Goal: Task Accomplishment & Management: Use online tool/utility

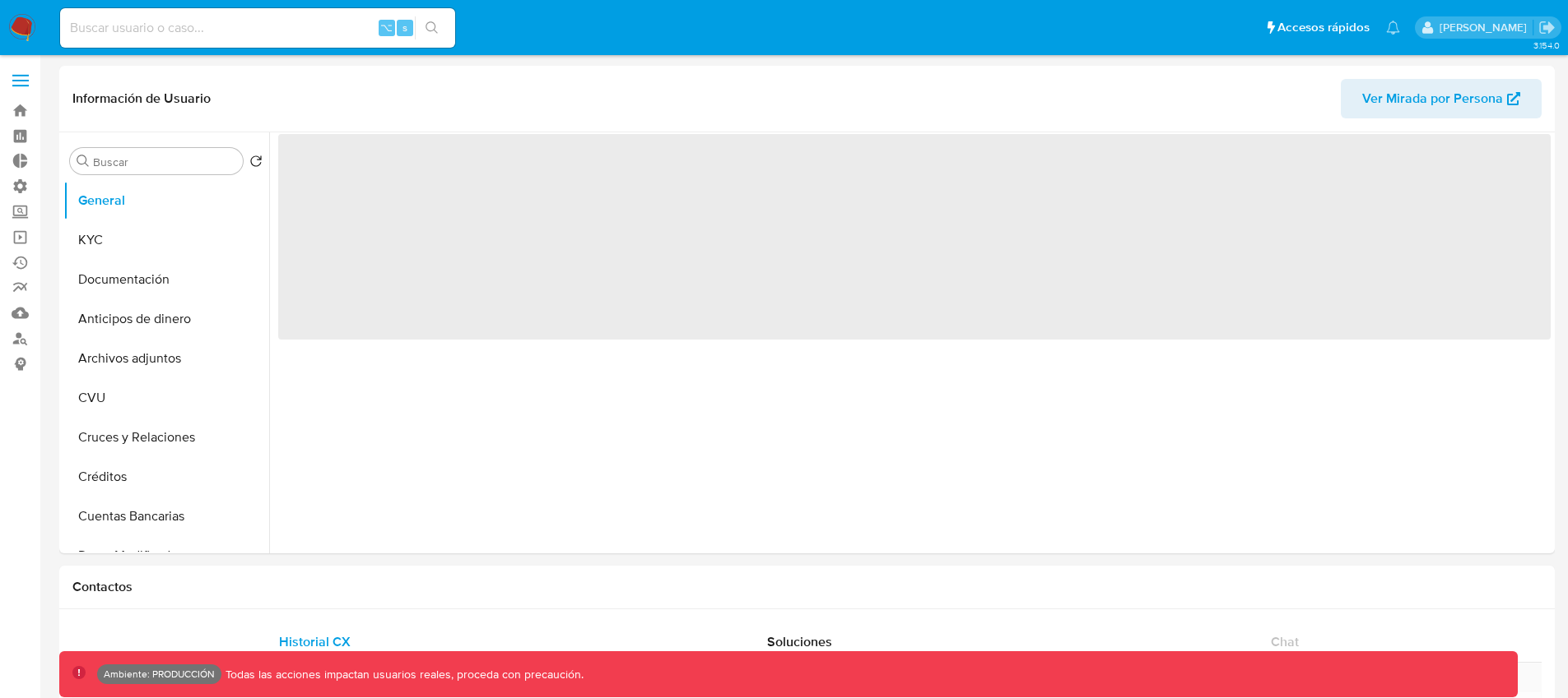
click at [19, 83] on label at bounding box center [20, 81] width 41 height 35
click at [0, 0] on input "checkbox" at bounding box center [0, 0] width 0 height 0
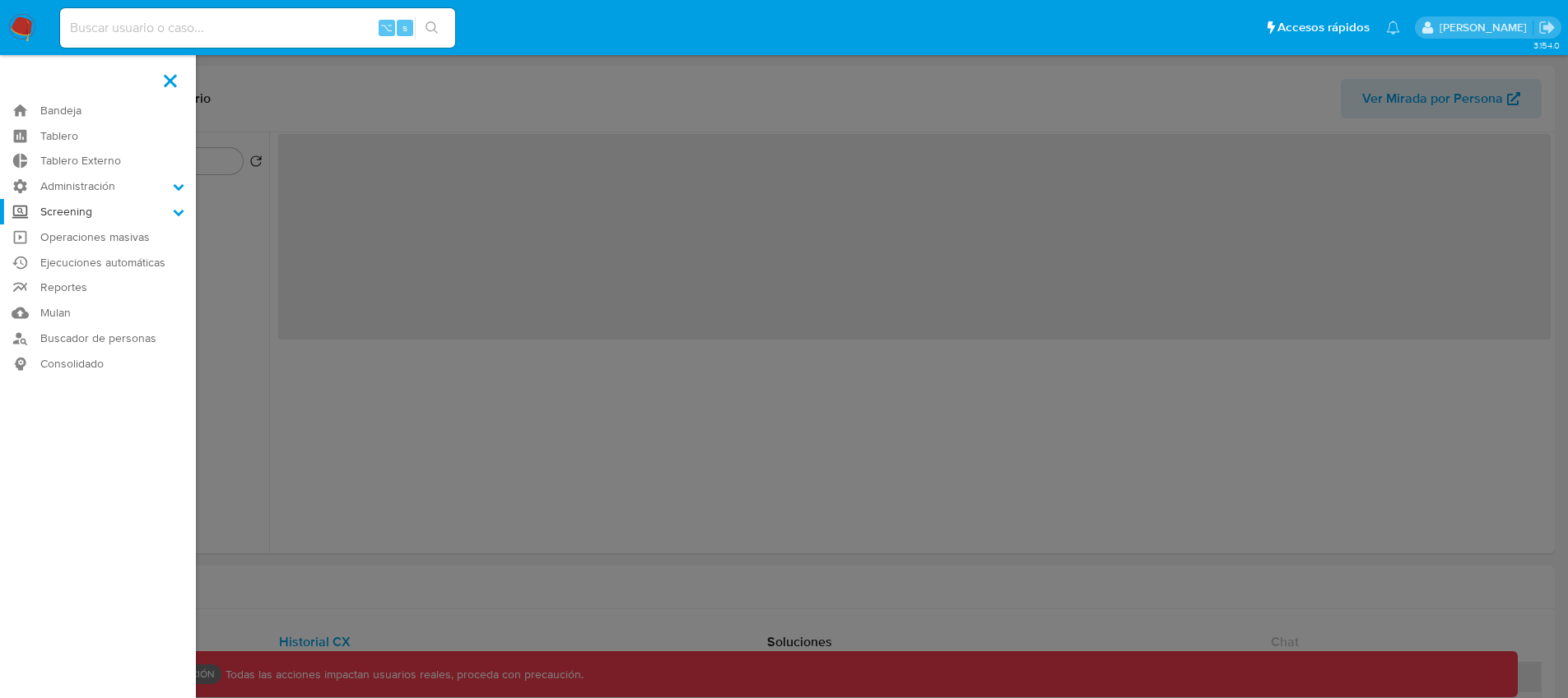
click at [104, 214] on label "Screening" at bounding box center [98, 212] width 196 height 26
click at [0, 0] on input "Screening" at bounding box center [0, 0] width 0 height 0
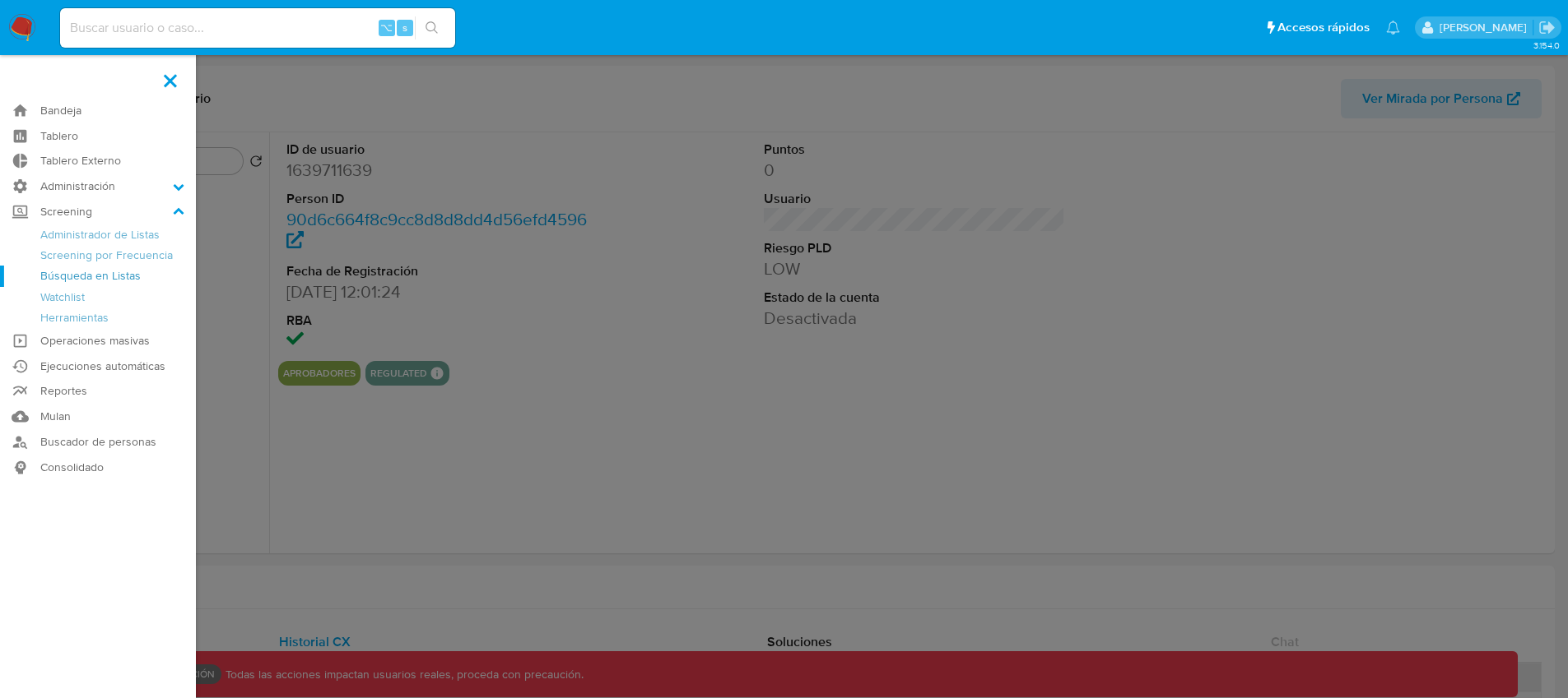
click at [89, 272] on link "Búsqueda en Listas" at bounding box center [98, 276] width 196 height 20
select select "10"
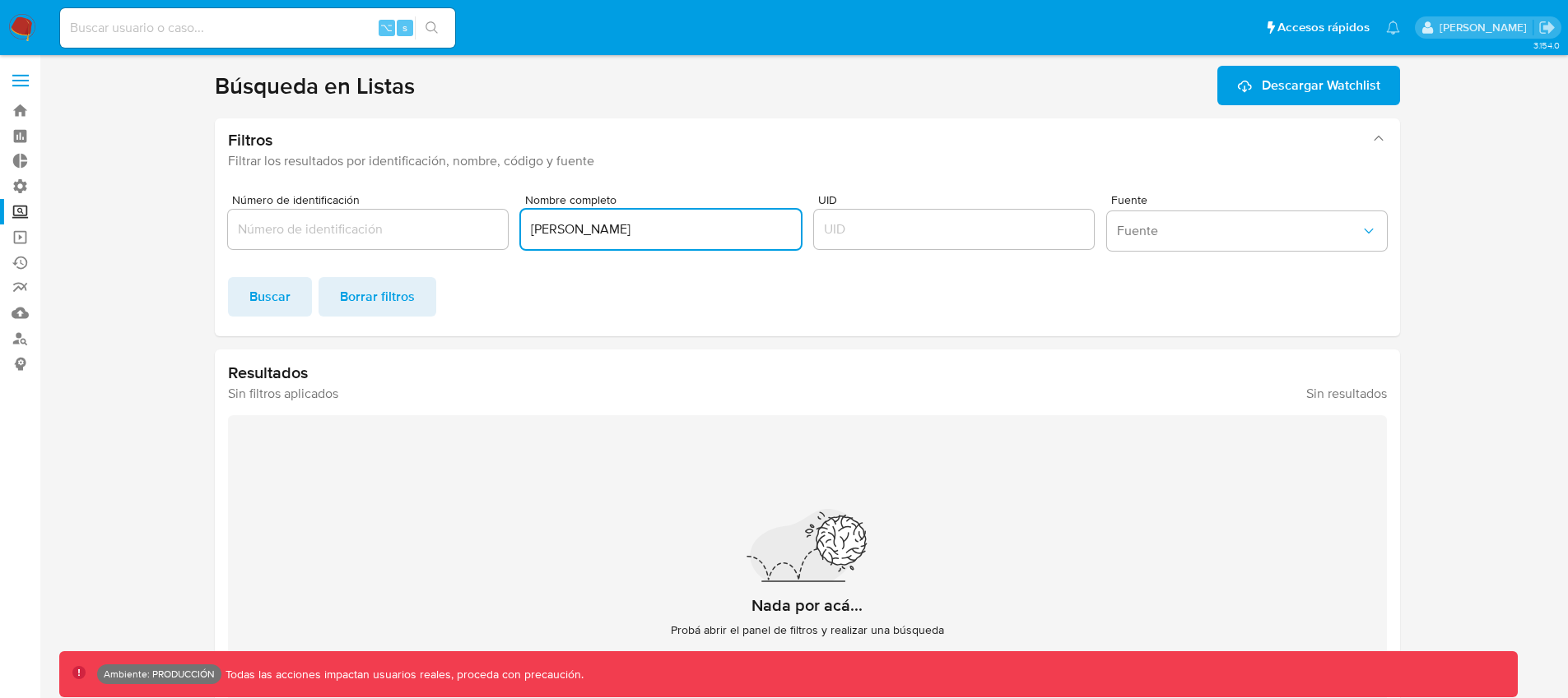
click at [635, 238] on input "javier milei" at bounding box center [661, 229] width 280 height 21
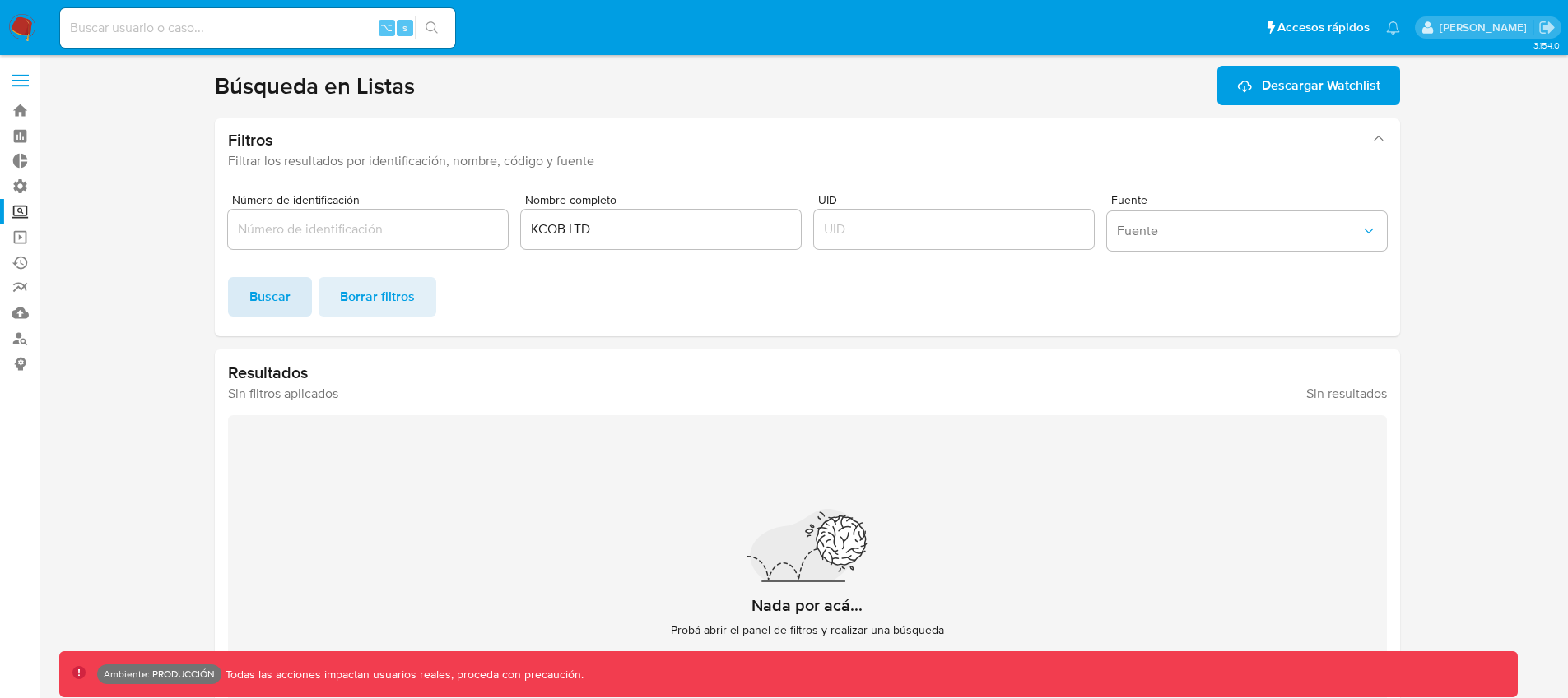
click at [251, 299] on span "Buscar" at bounding box center [270, 297] width 41 height 36
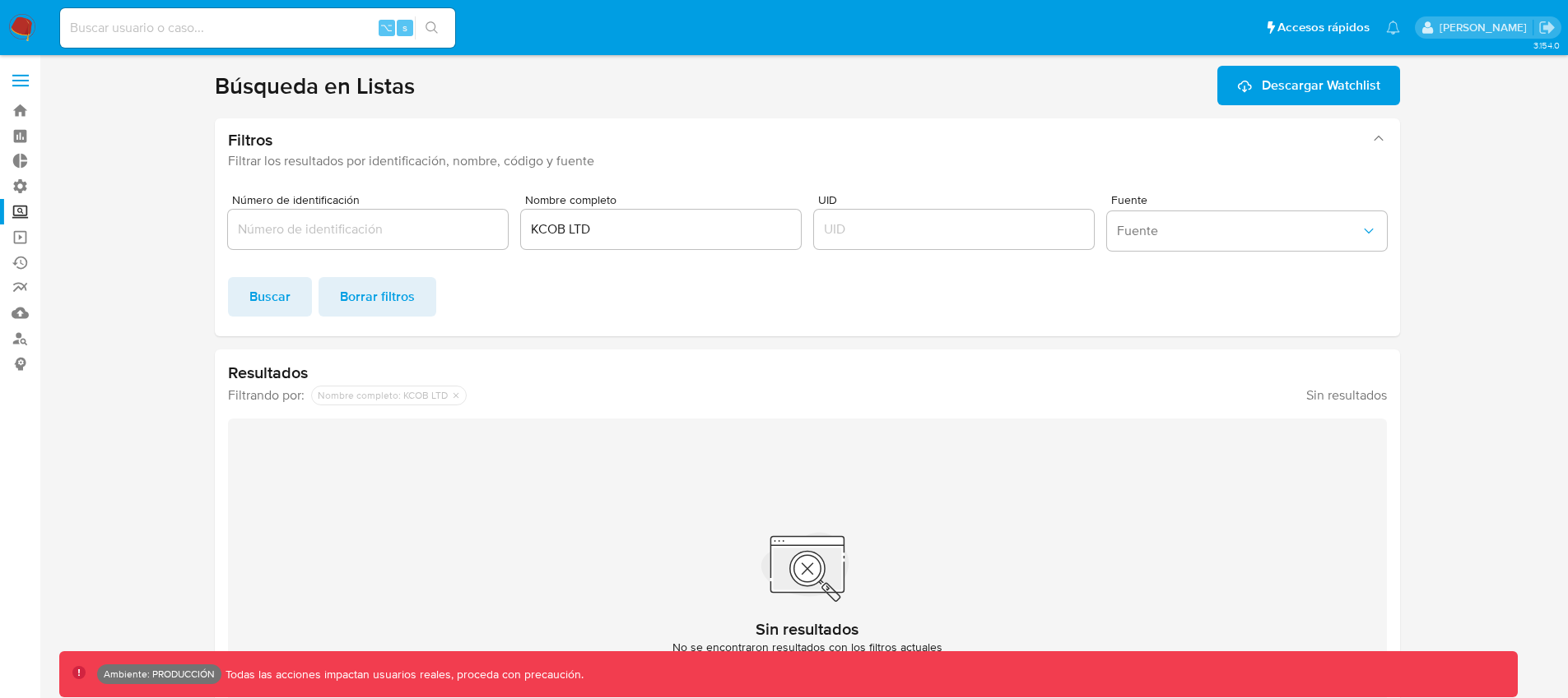
scroll to position [73, 0]
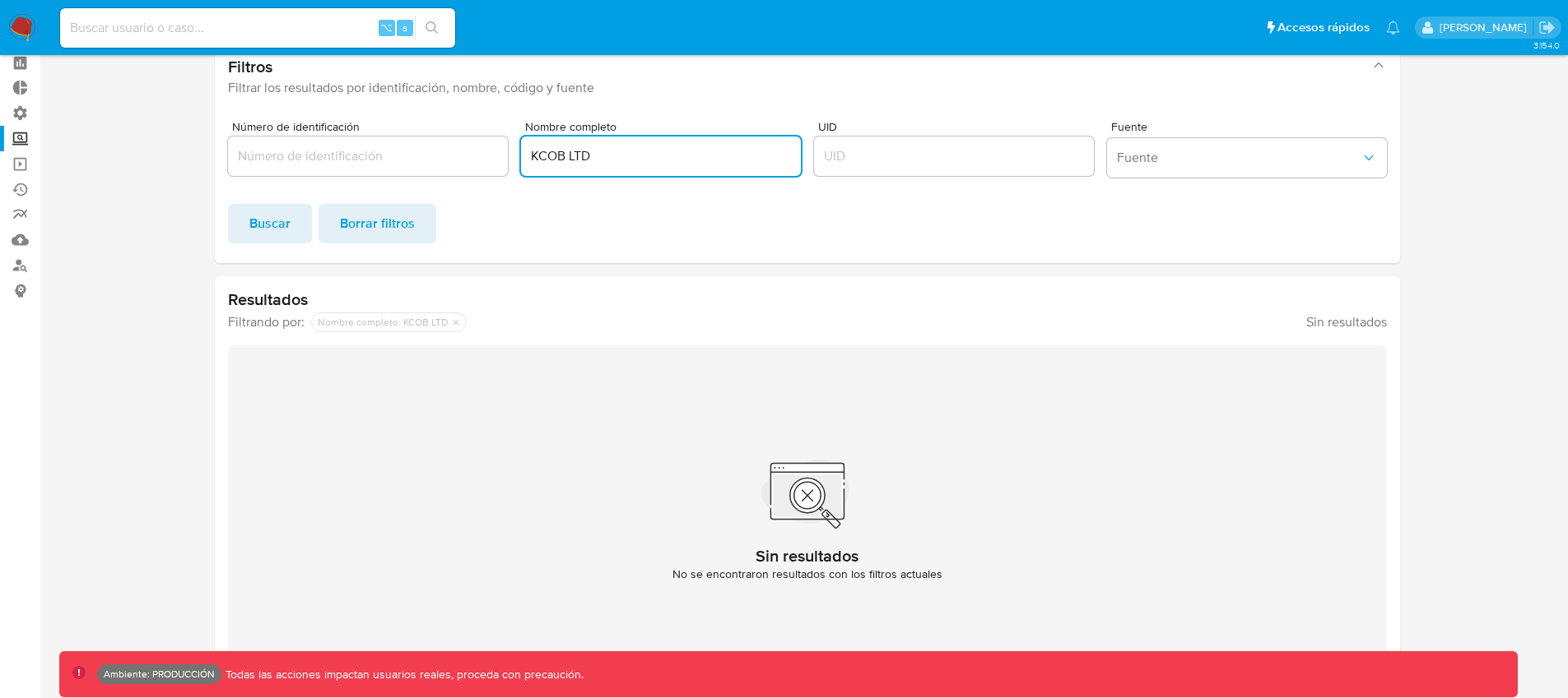
click at [583, 164] on input "KCOB LTD" at bounding box center [661, 156] width 280 height 21
drag, startPoint x: 583, startPoint y: 164, endPoint x: 553, endPoint y: 171, distance: 30.8
click at [584, 164] on input "KCOB LTD" at bounding box center [661, 156] width 280 height 21
paste input "[PERSON_NAME]"
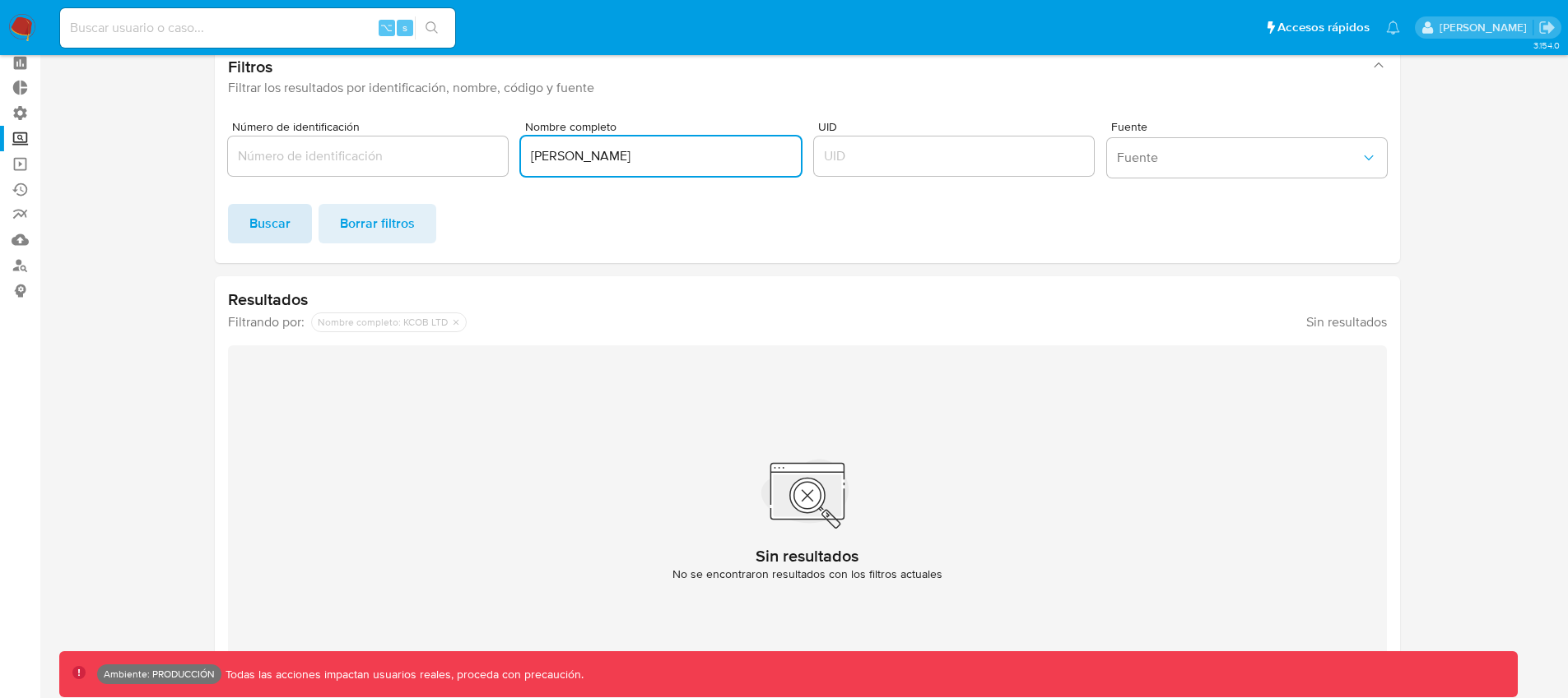
type input "[PERSON_NAME]"
click at [290, 221] on button "Buscar" at bounding box center [269, 224] width 84 height 40
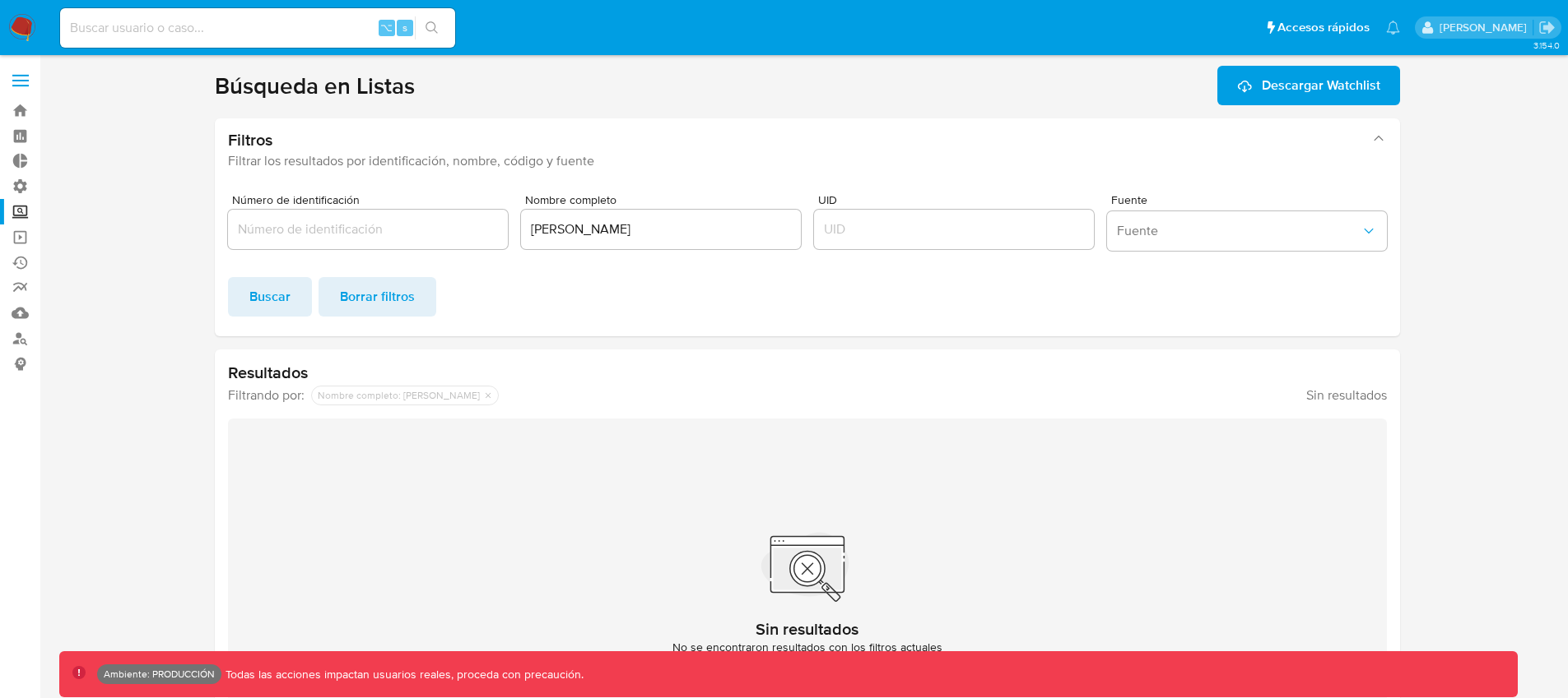
click at [27, 88] on label at bounding box center [20, 81] width 41 height 35
click at [0, 0] on input "checkbox" at bounding box center [0, 0] width 0 height 0
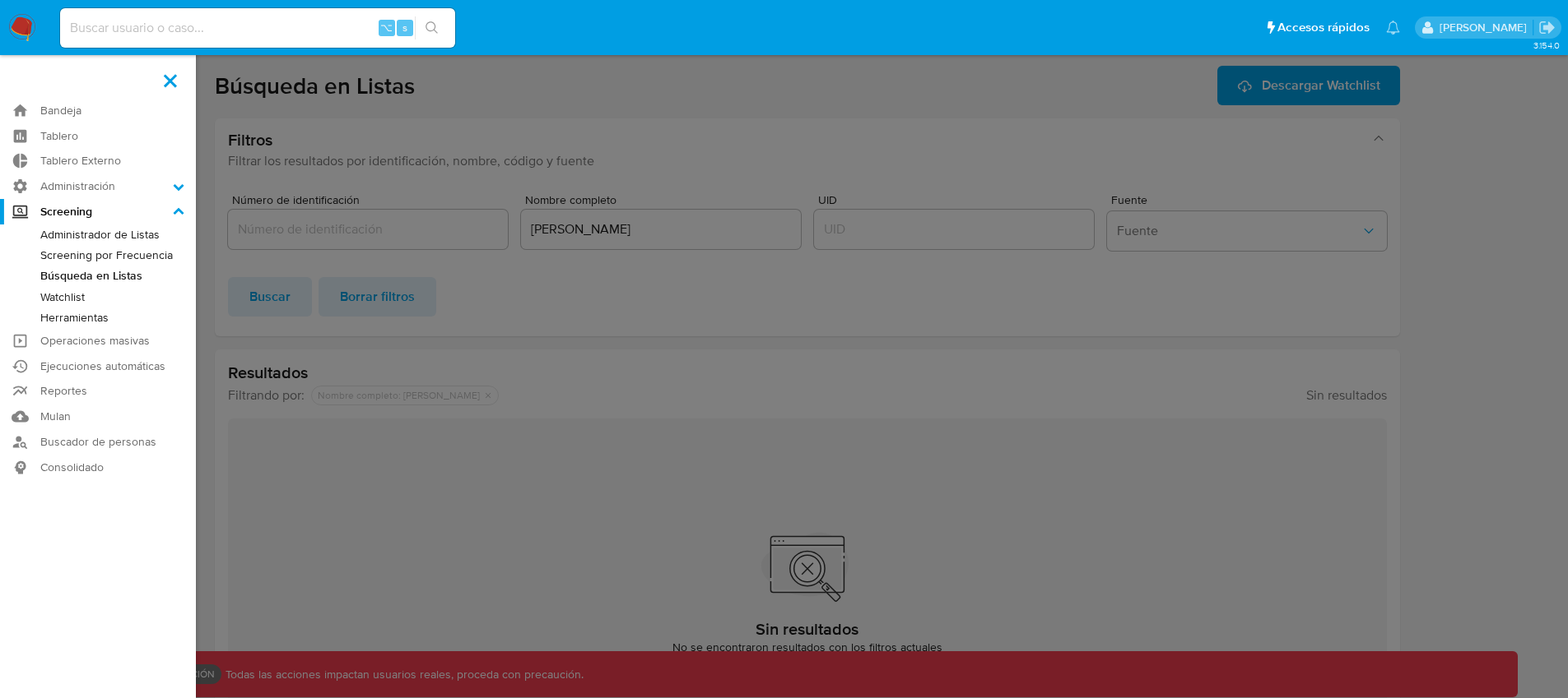
click at [463, 135] on label at bounding box center [784, 349] width 1568 height 698
click at [0, 0] on input "checkbox" at bounding box center [0, 0] width 0 height 0
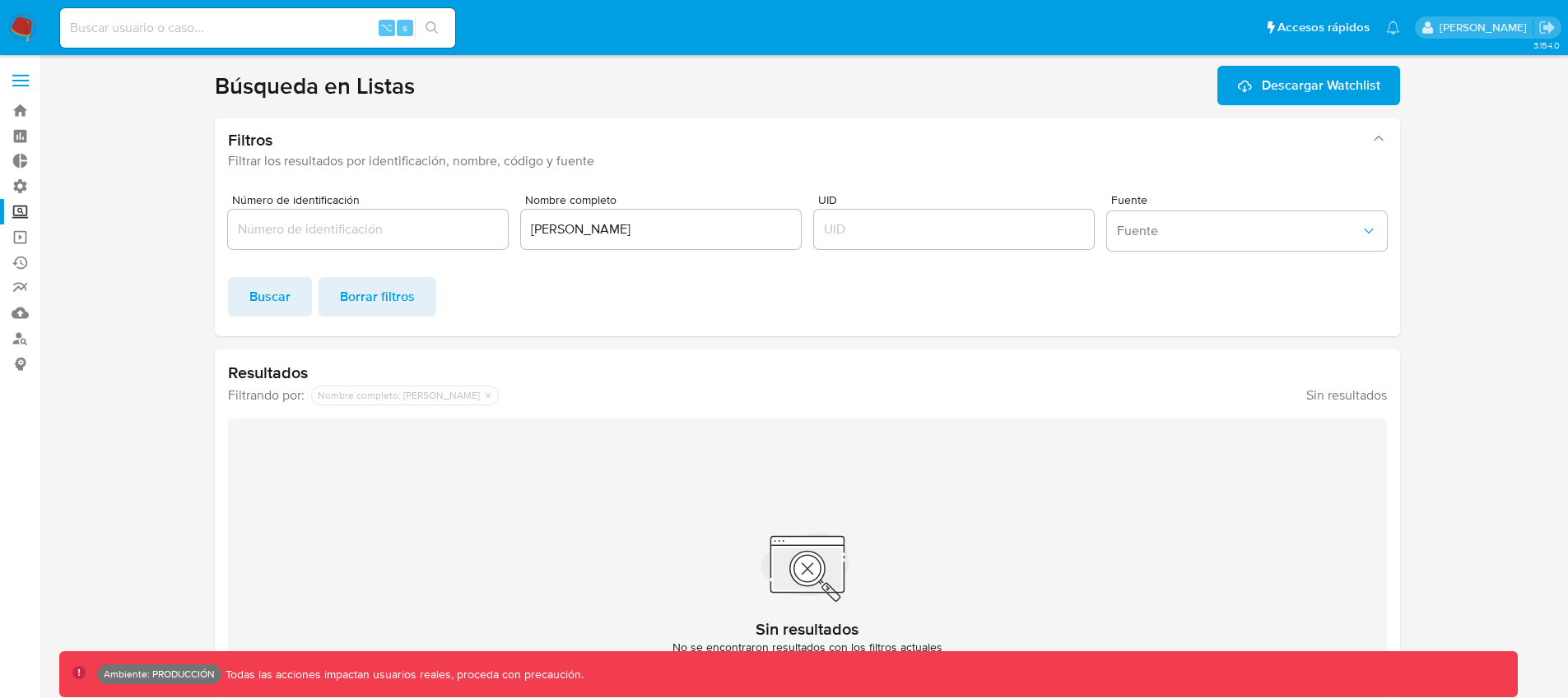
click at [30, 76] on label at bounding box center [20, 81] width 41 height 35
click at [0, 0] on input "checkbox" at bounding box center [0, 0] width 0 height 0
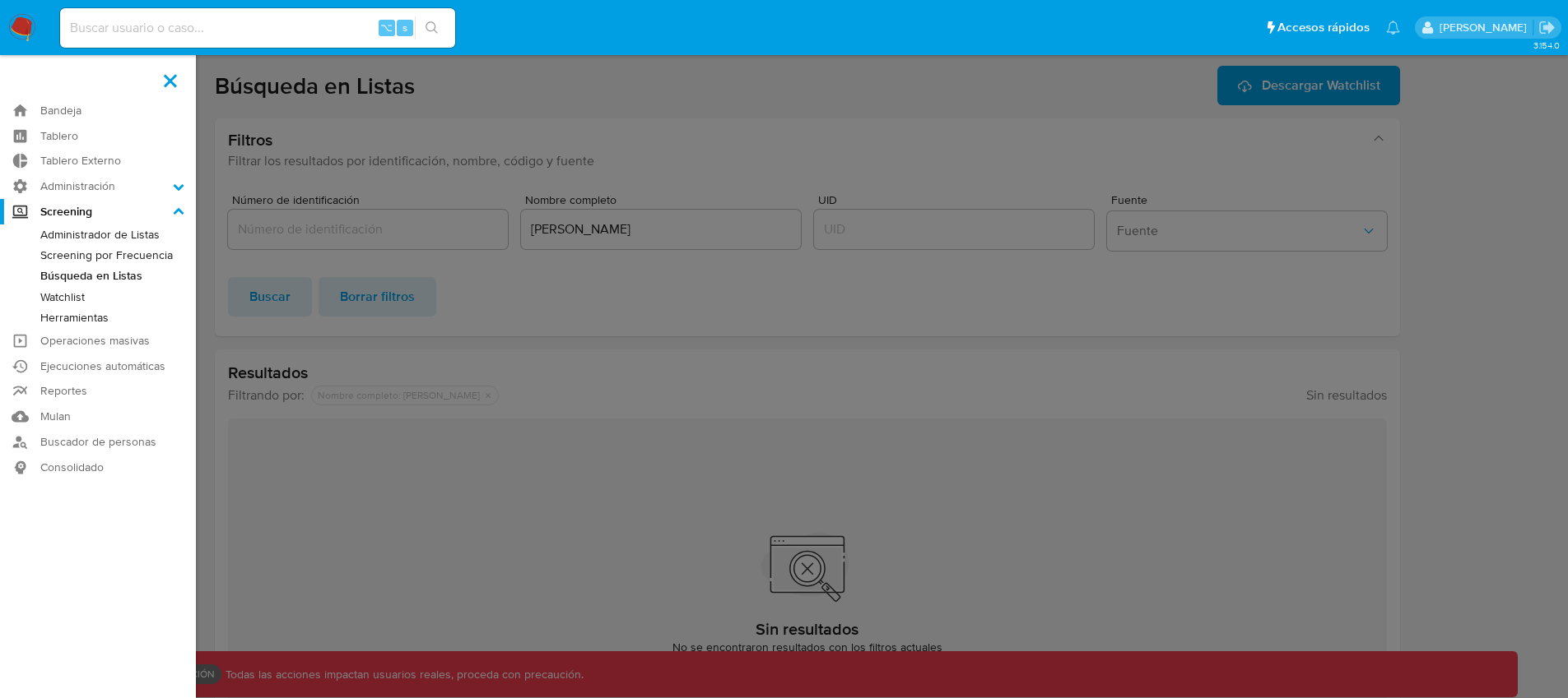
click at [73, 317] on link "Herramientas" at bounding box center [98, 318] width 196 height 20
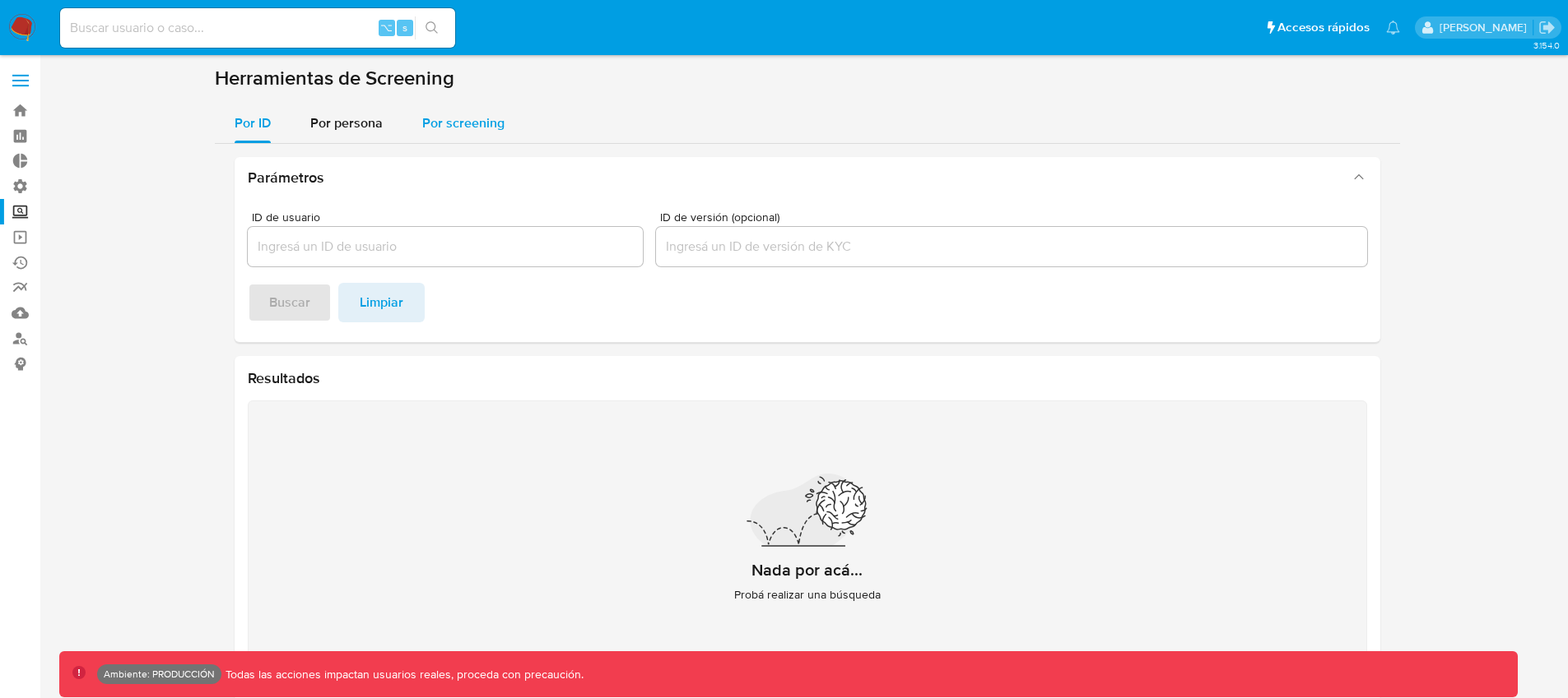
click at [473, 113] on span "Por screening" at bounding box center [462, 122] width 82 height 19
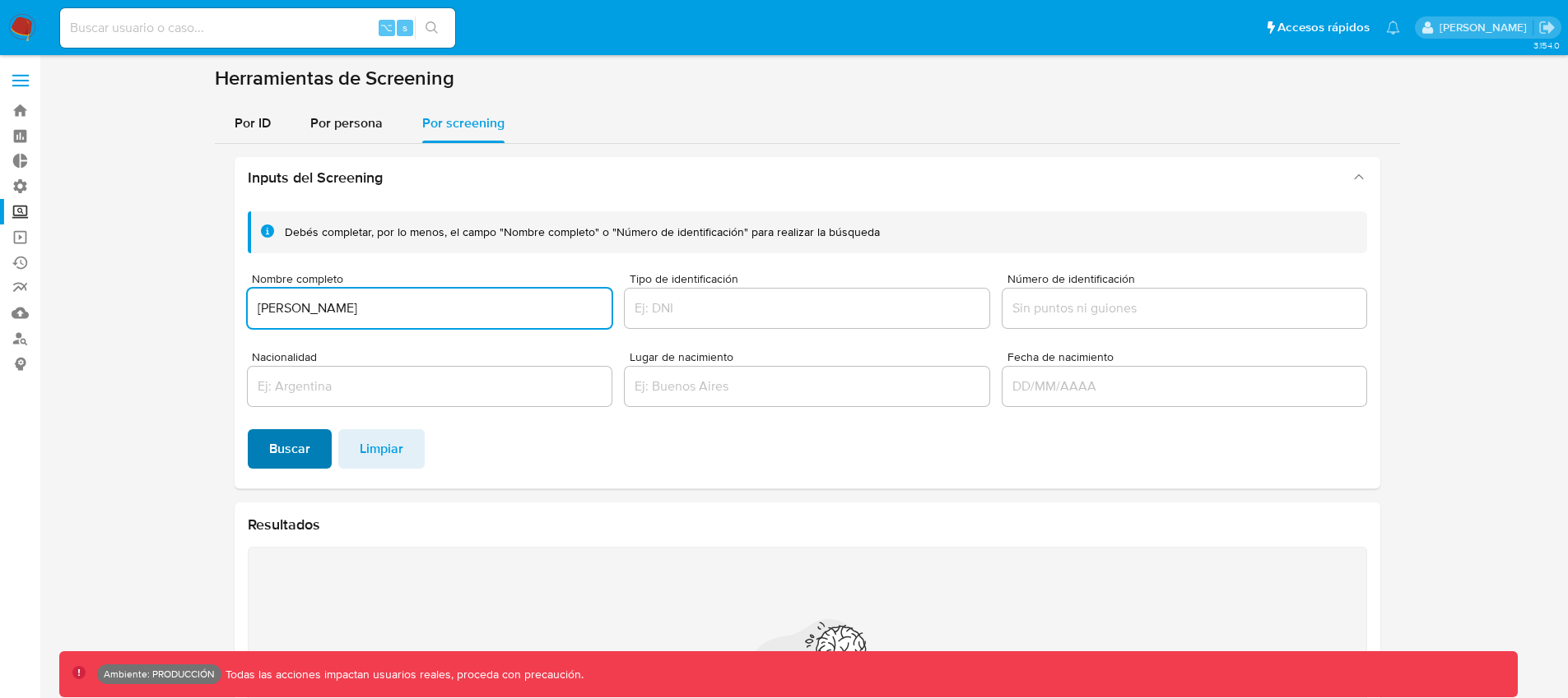
click at [287, 441] on span "Buscar" at bounding box center [289, 448] width 41 height 36
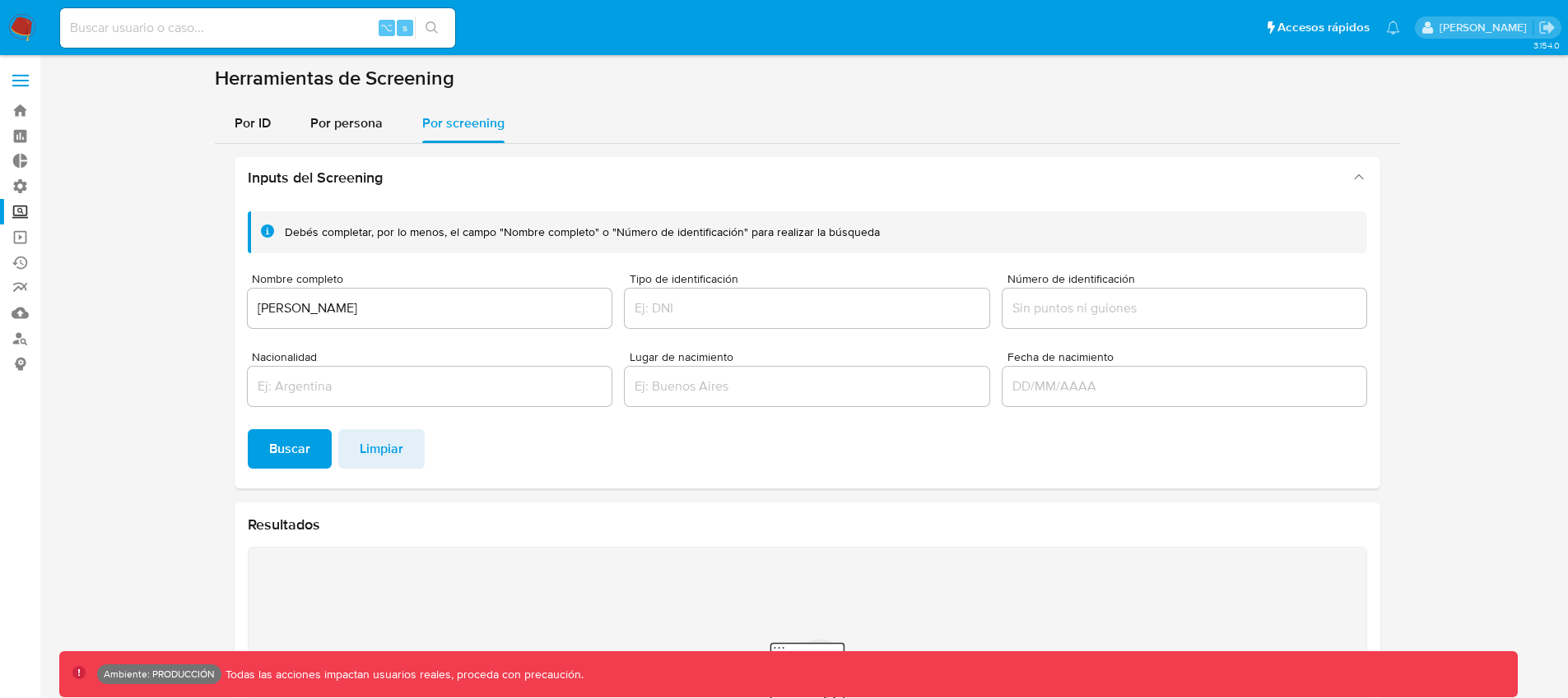
click at [291, 304] on input "[PERSON_NAME]" at bounding box center [430, 308] width 365 height 21
click at [311, 443] on button "Buscar" at bounding box center [289, 448] width 84 height 40
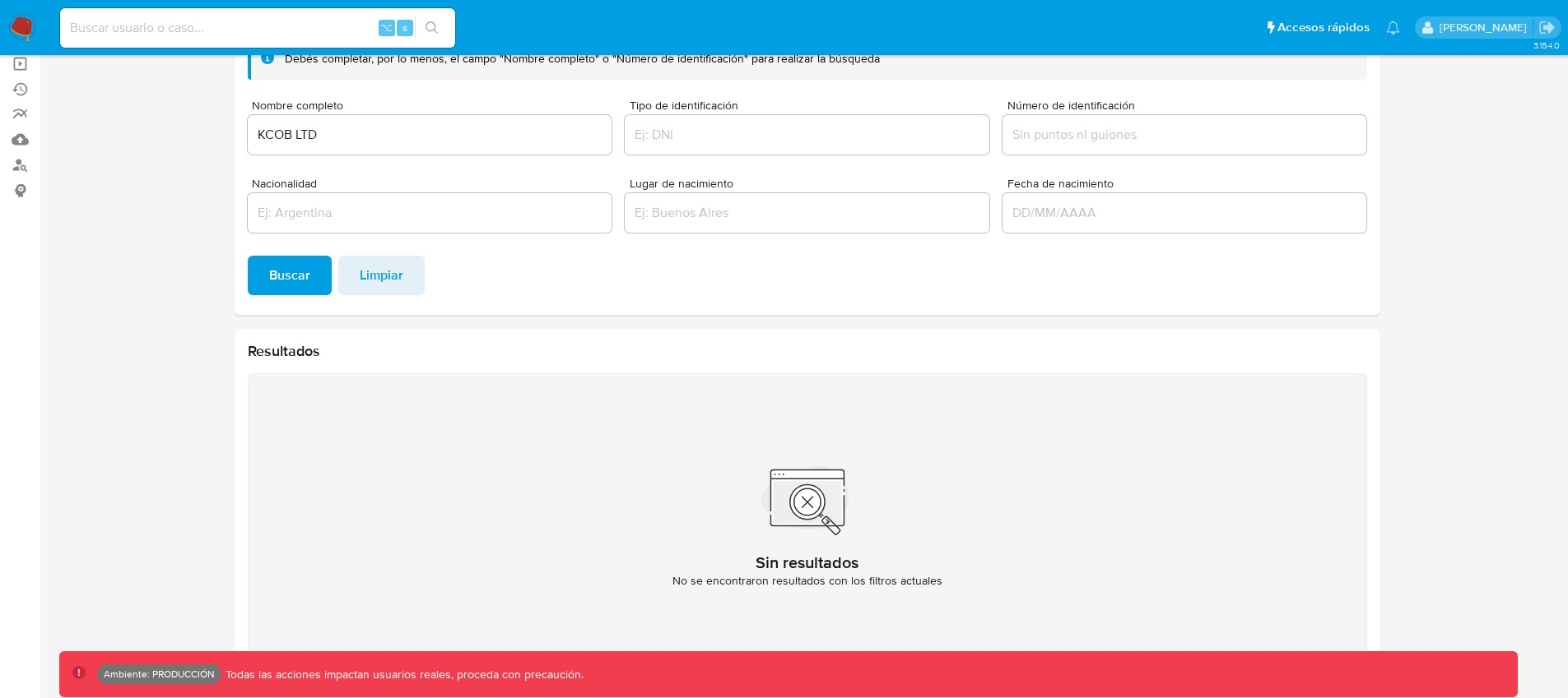
click at [363, 143] on input "KCOB LTD" at bounding box center [430, 134] width 365 height 21
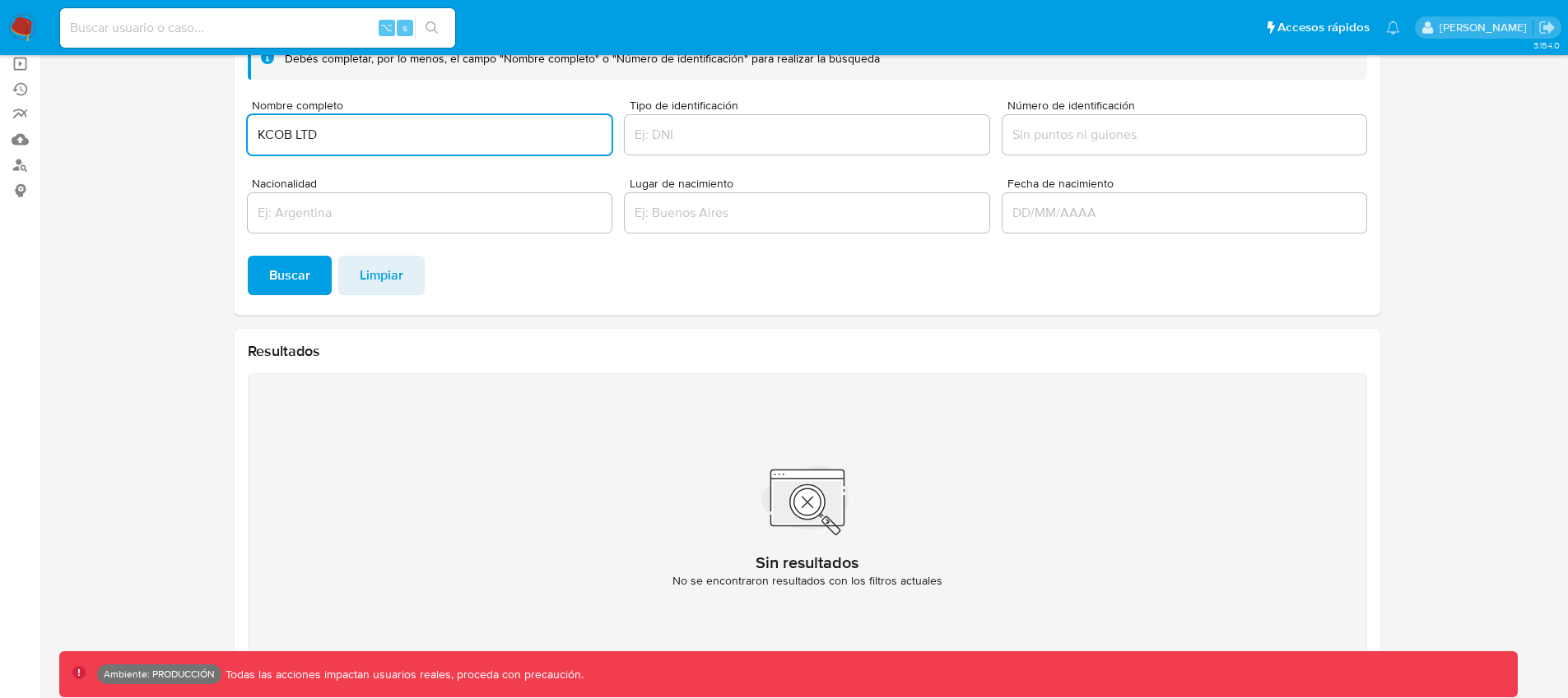
click at [363, 143] on input "KCOB LTD" at bounding box center [430, 134] width 365 height 21
click at [443, 134] on input "KCOB LTD" at bounding box center [430, 134] width 365 height 21
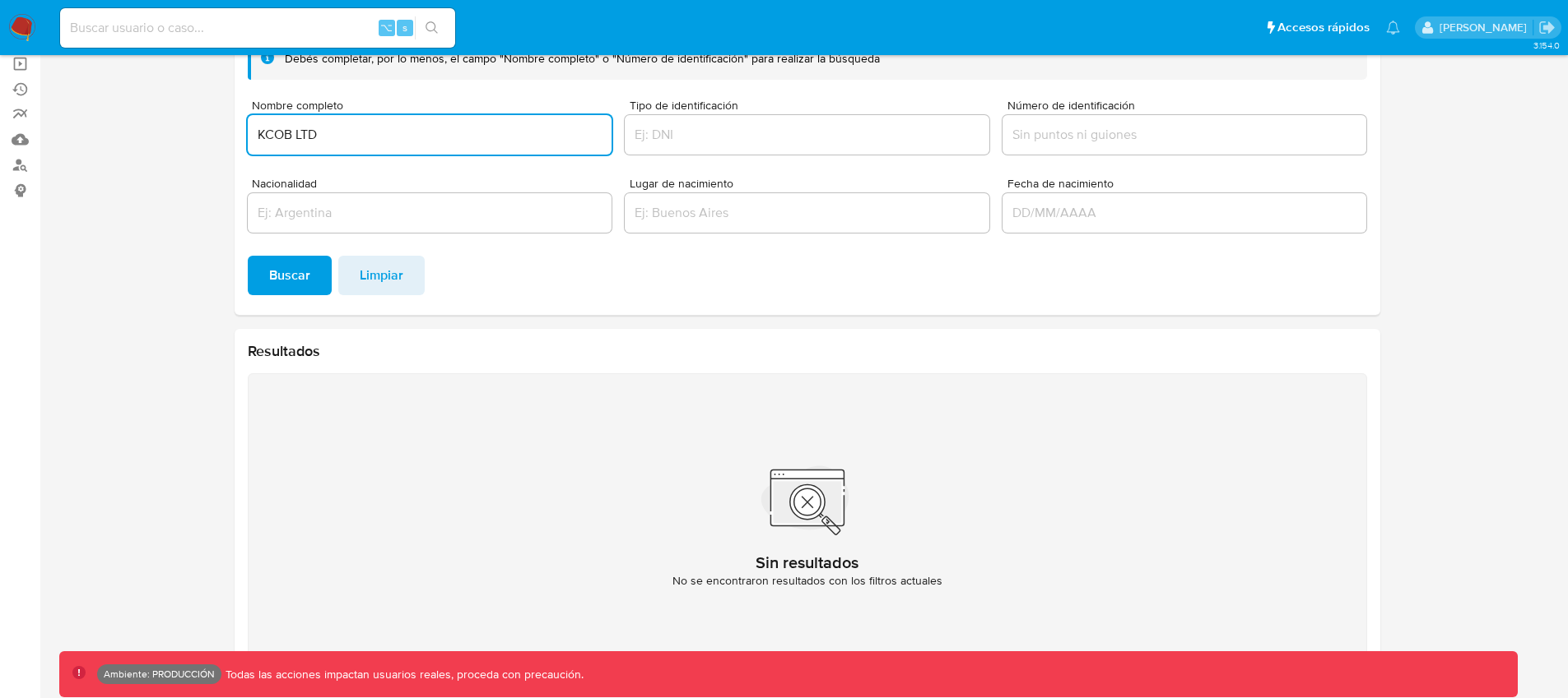
paste input "[PERSON_NAME]"
click at [248, 256] on button "Buscar" at bounding box center [289, 275] width 84 height 40
drag, startPoint x: 351, startPoint y: 135, endPoint x: 376, endPoint y: 135, distance: 25.0
click at [376, 135] on input "[PERSON_NAME]" at bounding box center [430, 134] width 365 height 21
click at [283, 260] on span "Buscar" at bounding box center [289, 275] width 41 height 36
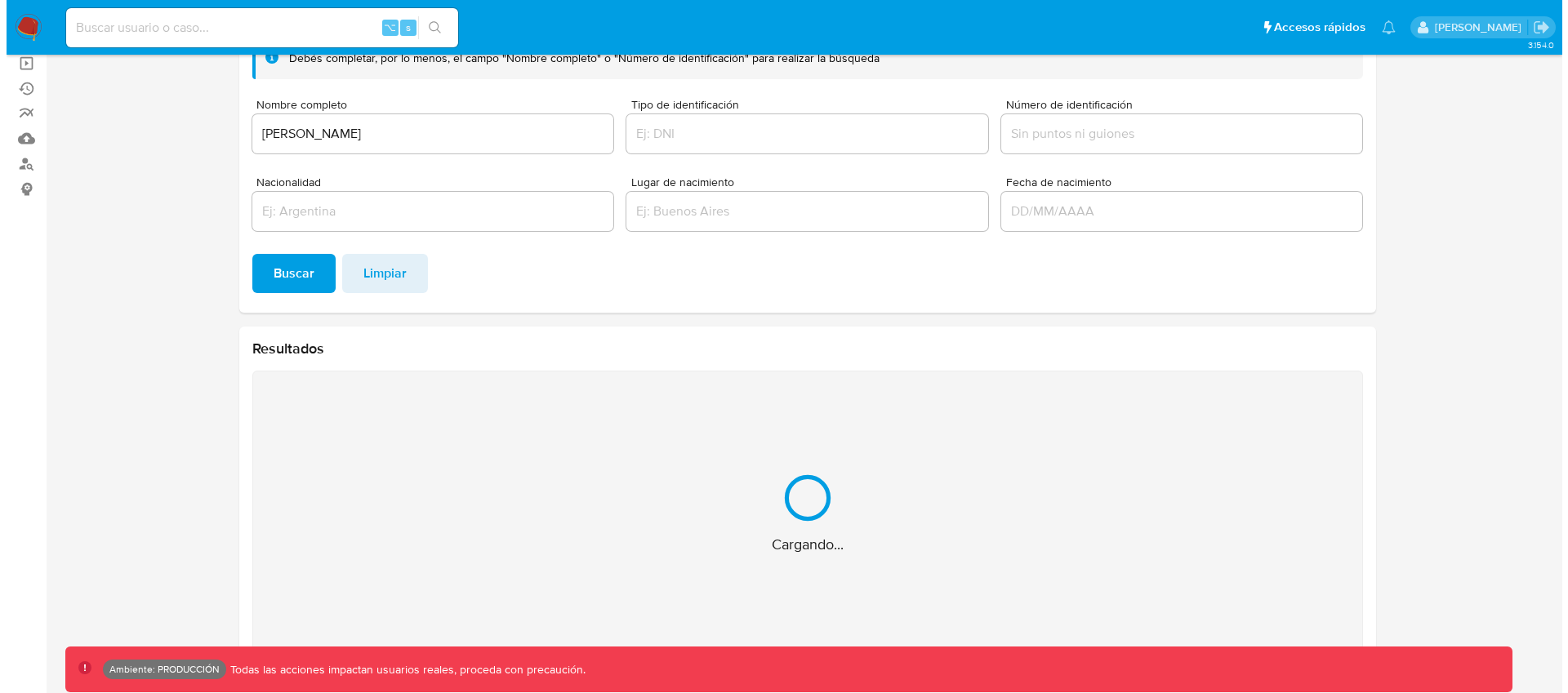
scroll to position [139, 0]
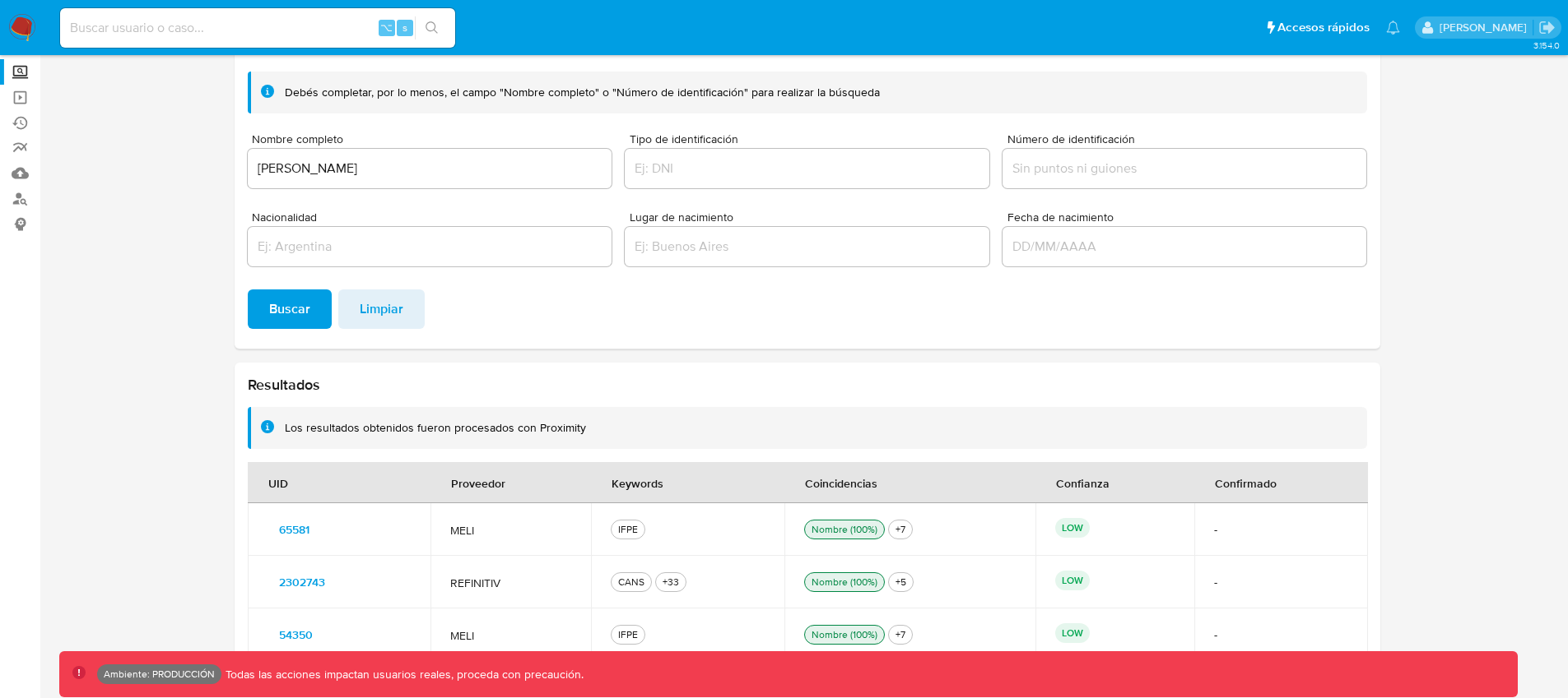
click at [305, 164] on input "[PERSON_NAME]" at bounding box center [430, 168] width 365 height 21
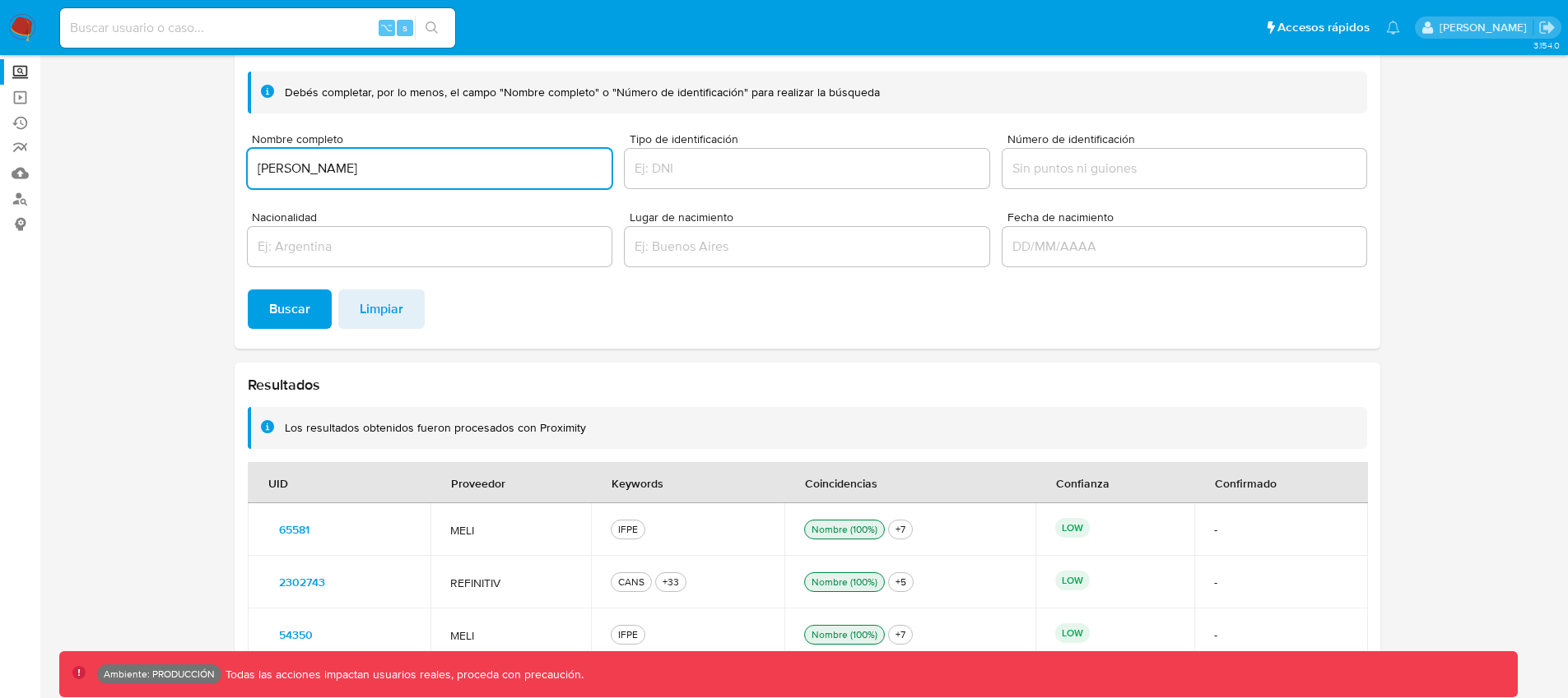
click at [305, 164] on input "[PERSON_NAME]" at bounding box center [430, 168] width 365 height 21
click at [248, 289] on button "Buscar" at bounding box center [289, 308] width 84 height 40
click at [205, 538] on section at bounding box center [806, 307] width 1495 height 762
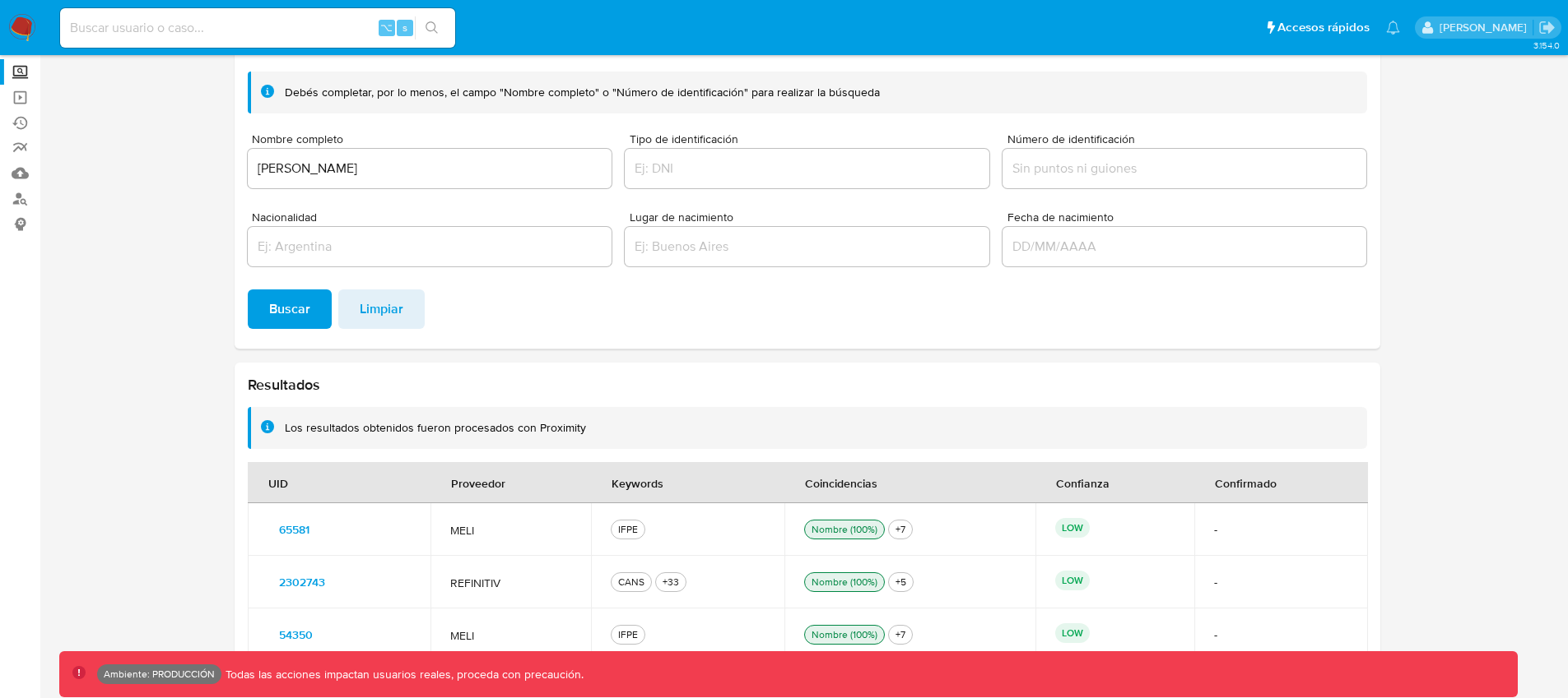
click at [1071, 531] on p "LOW" at bounding box center [1072, 528] width 35 height 19
click at [292, 526] on span "65581" at bounding box center [294, 529] width 30 height 23
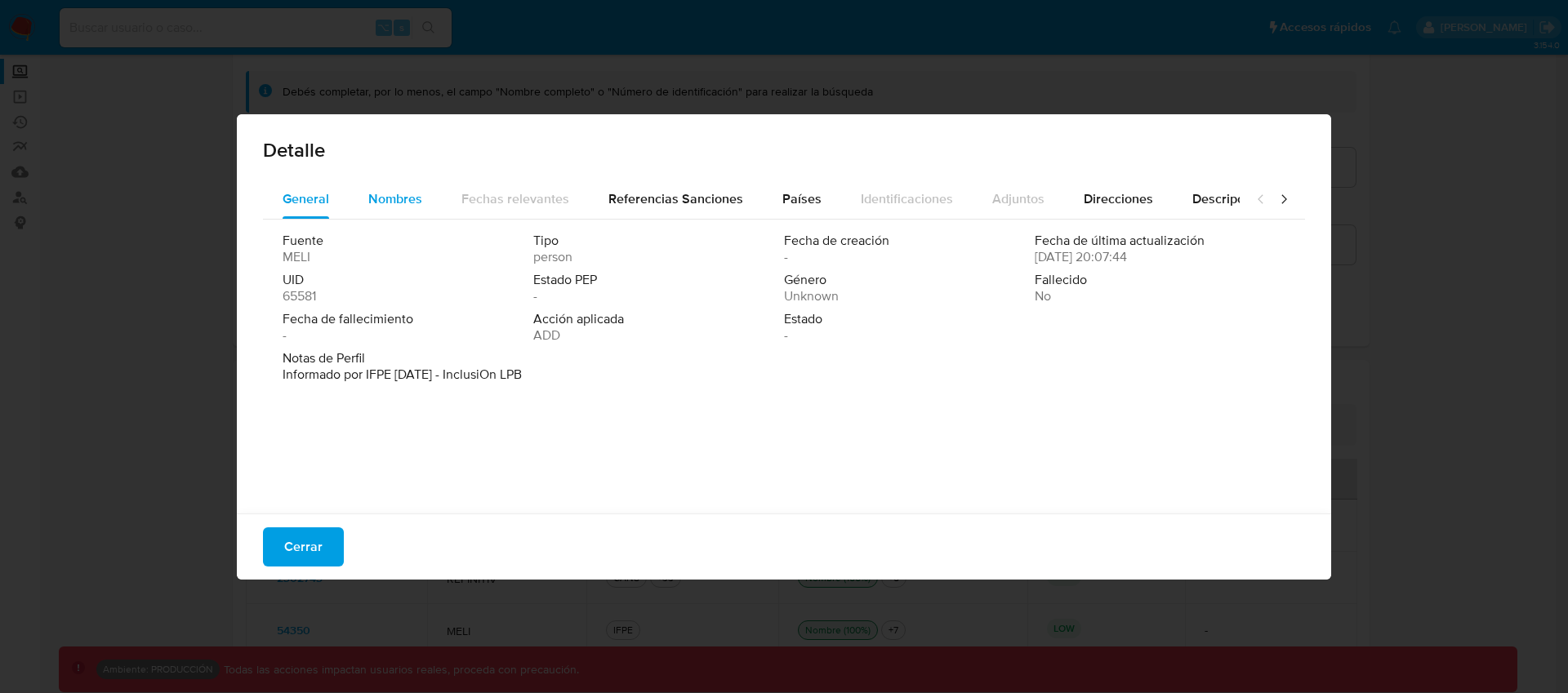
click at [357, 205] on button "Nombres" at bounding box center [395, 199] width 93 height 39
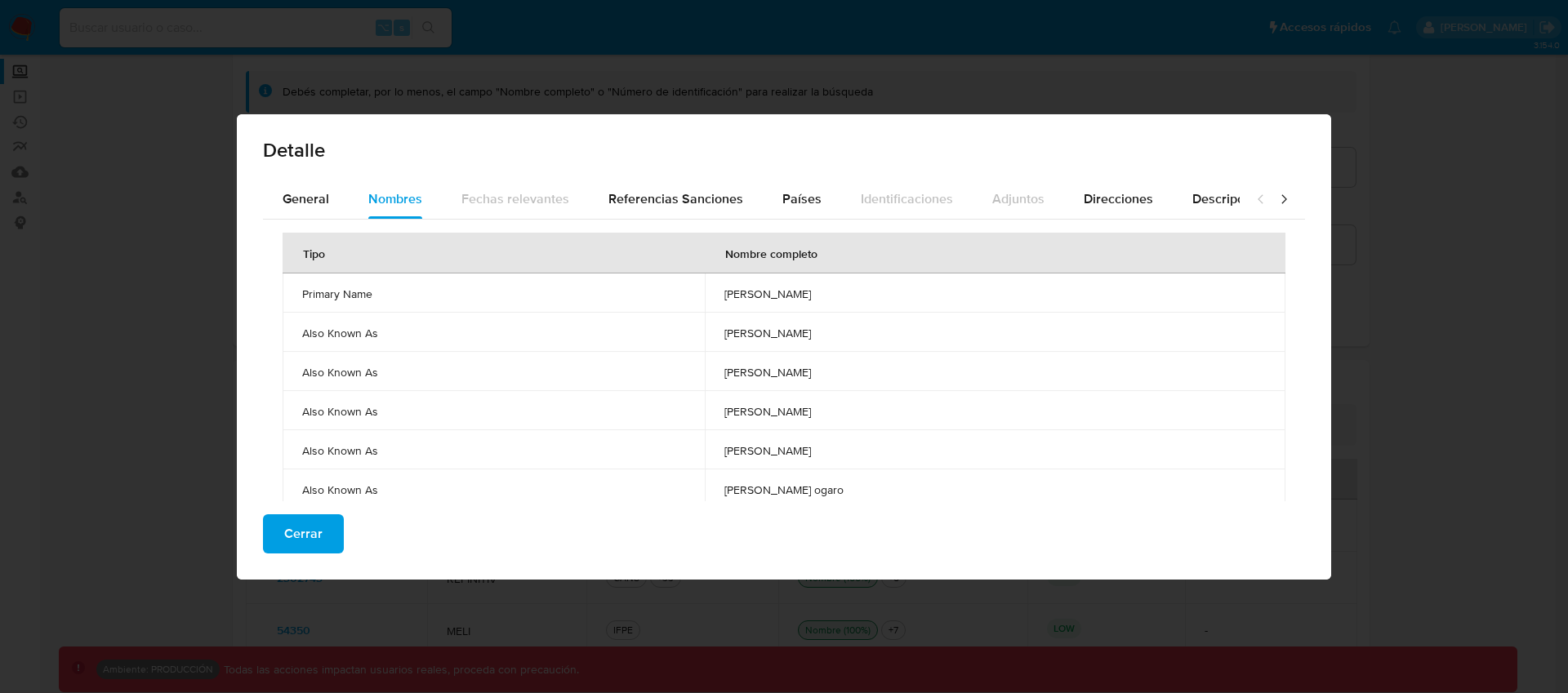
scroll to position [60, 0]
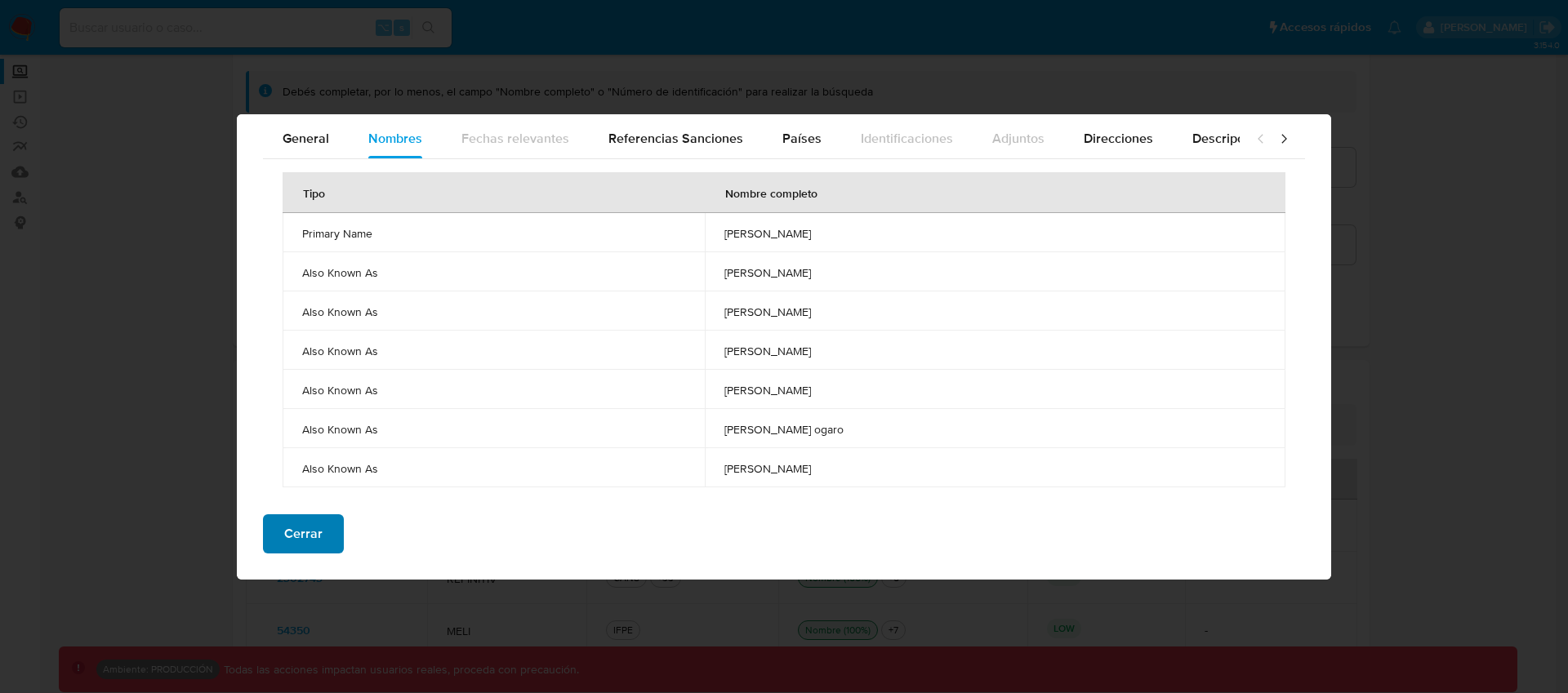
click at [311, 544] on span "Cerrar" at bounding box center [304, 534] width 38 height 36
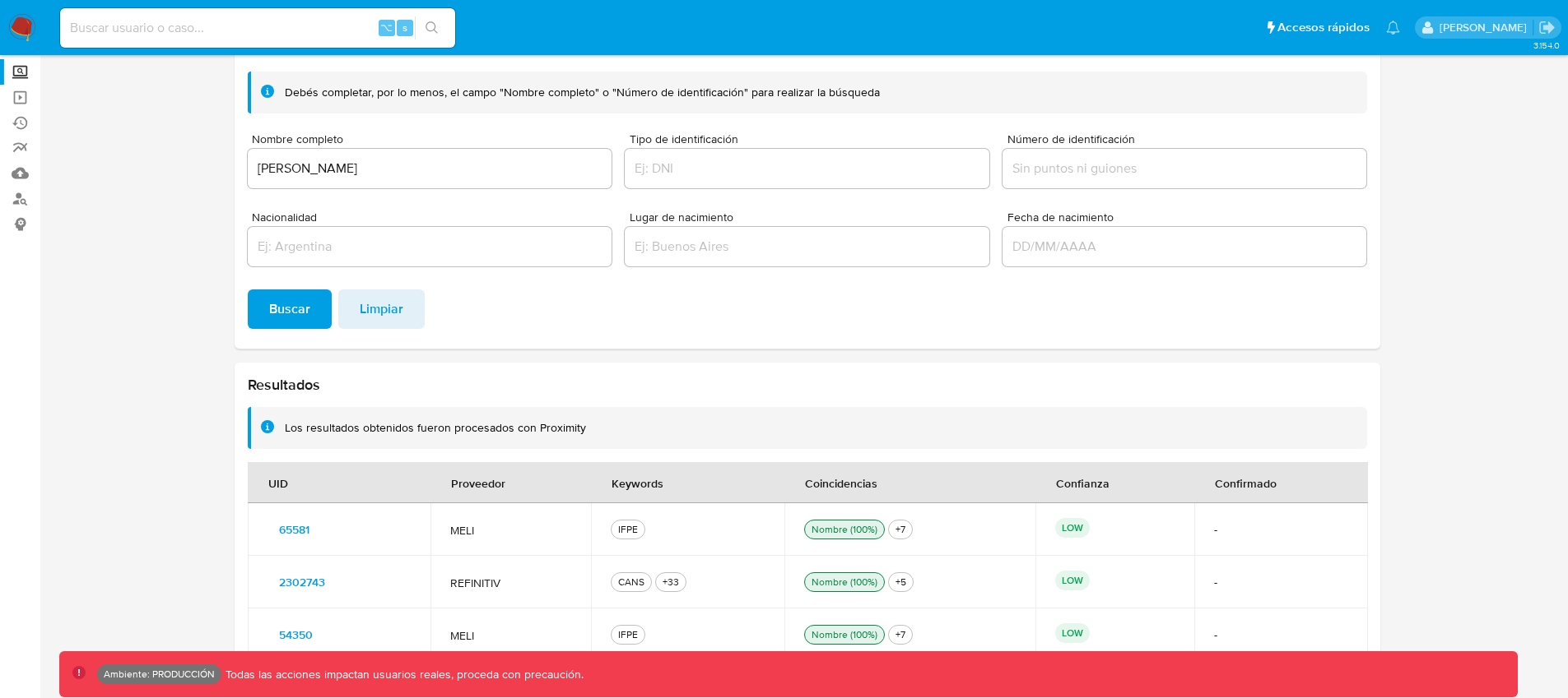
click at [312, 582] on span "2302743" at bounding box center [302, 582] width 46 height 23
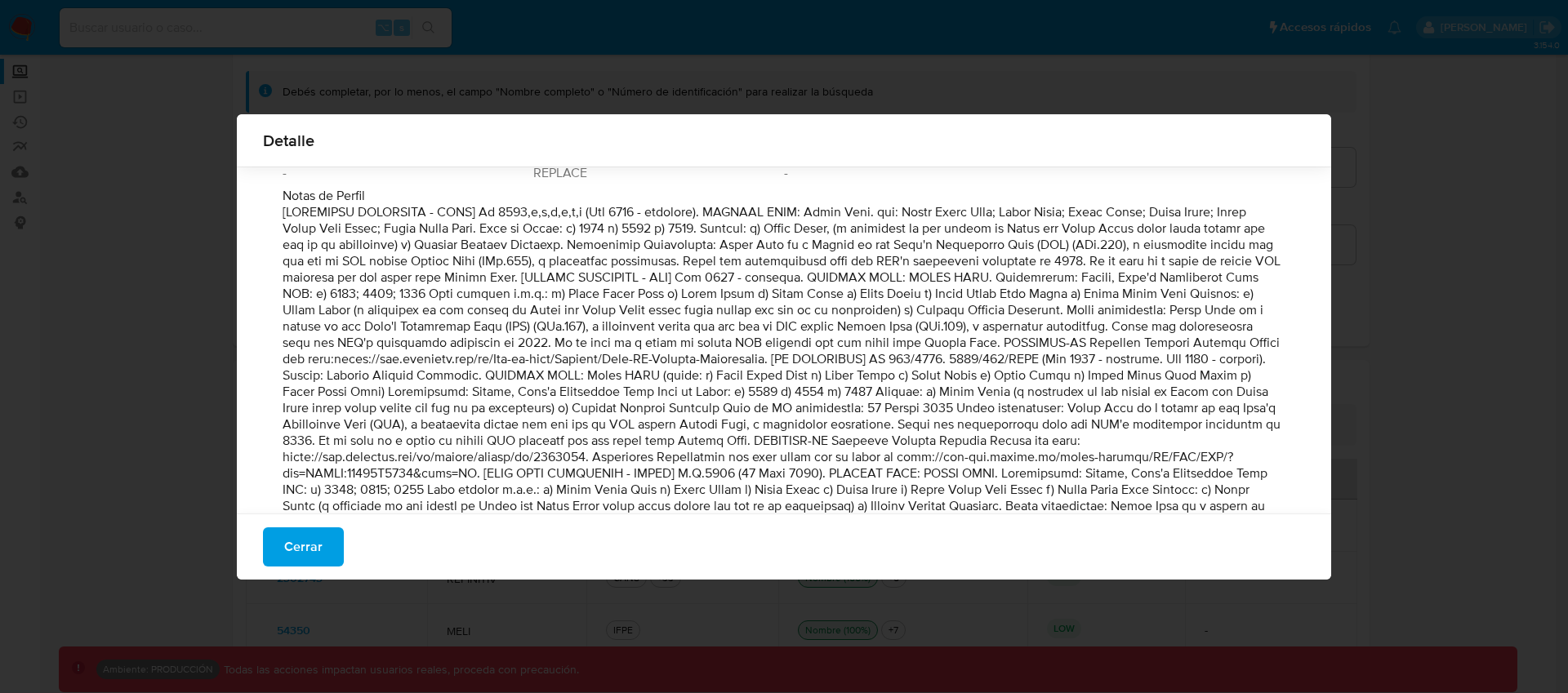
scroll to position [0, 0]
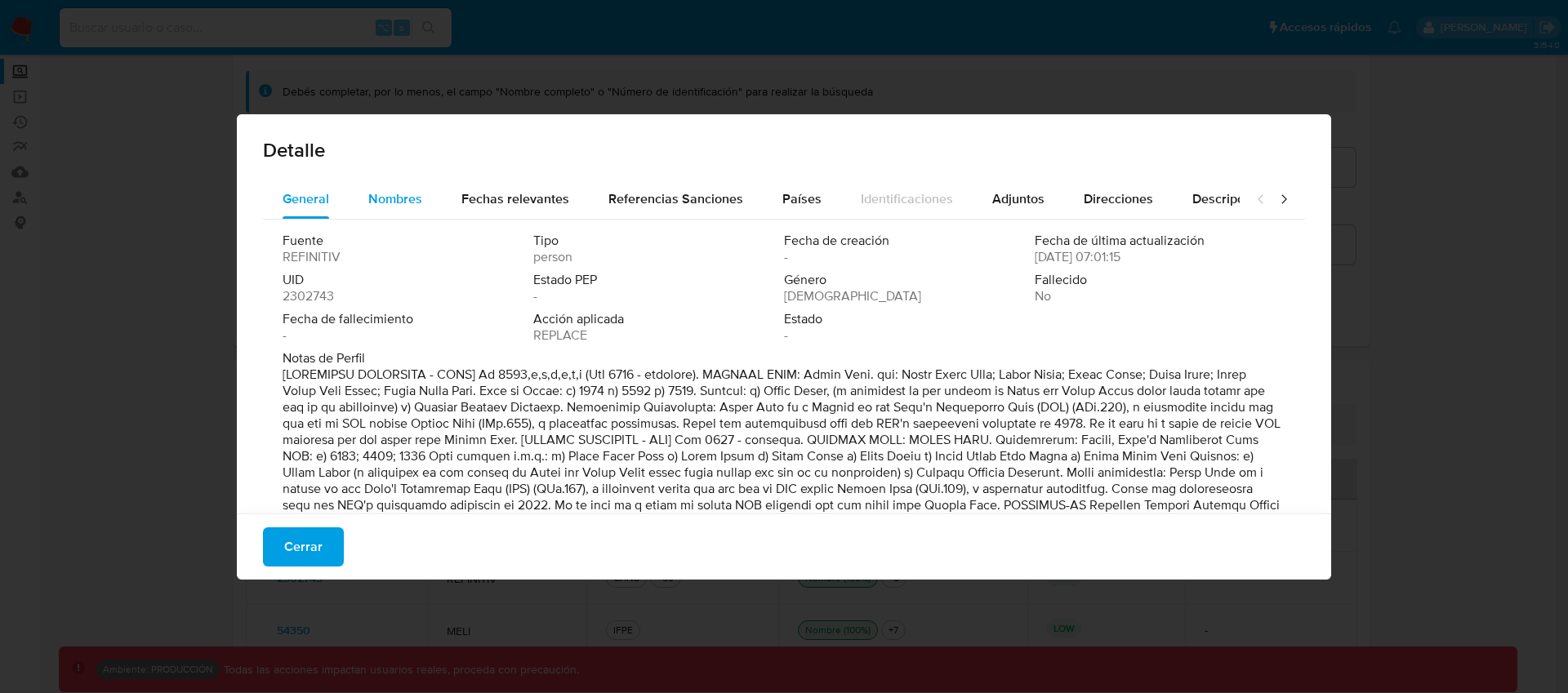
click at [405, 197] on span "Nombres" at bounding box center [395, 198] width 54 height 19
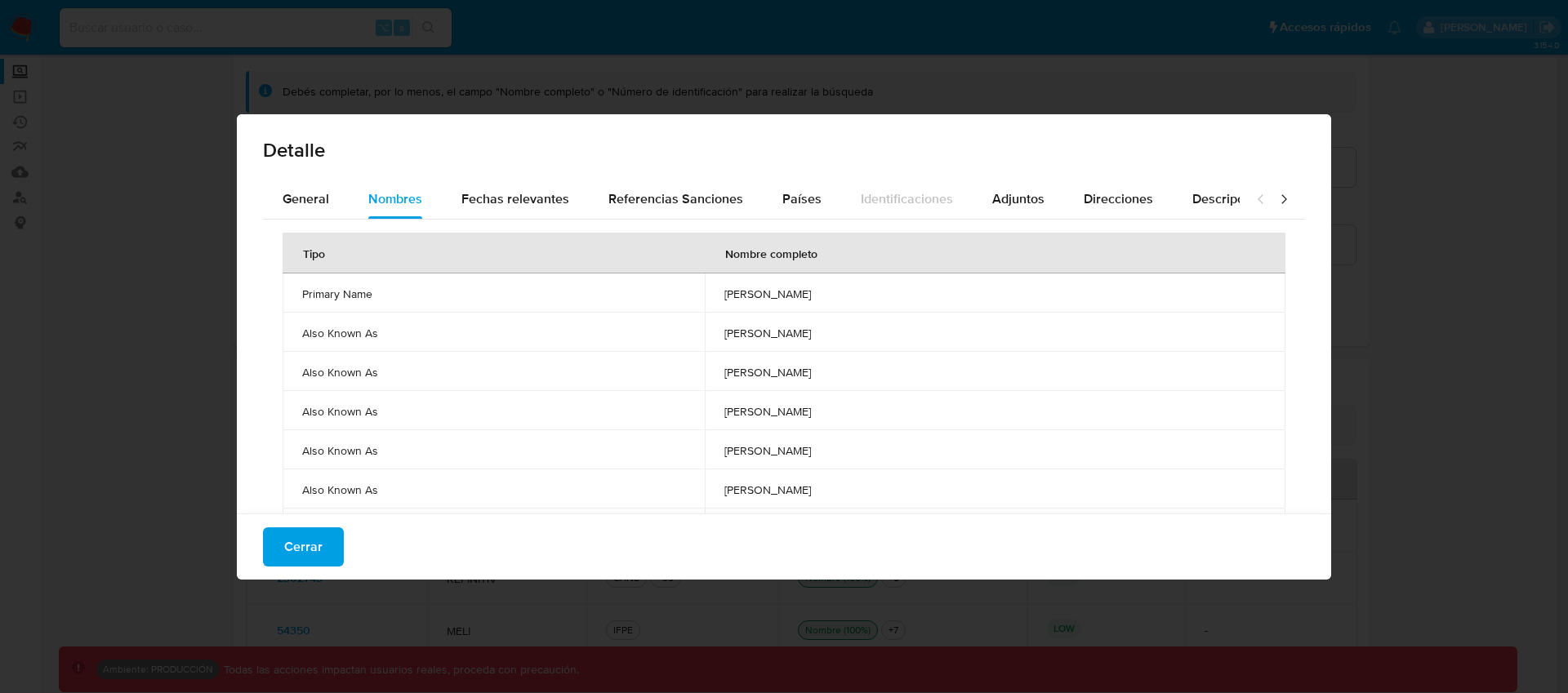
drag, startPoint x: 317, startPoint y: 553, endPoint x: 374, endPoint y: 511, distance: 70.8
click at [317, 554] on span "Cerrar" at bounding box center [304, 547] width 38 height 36
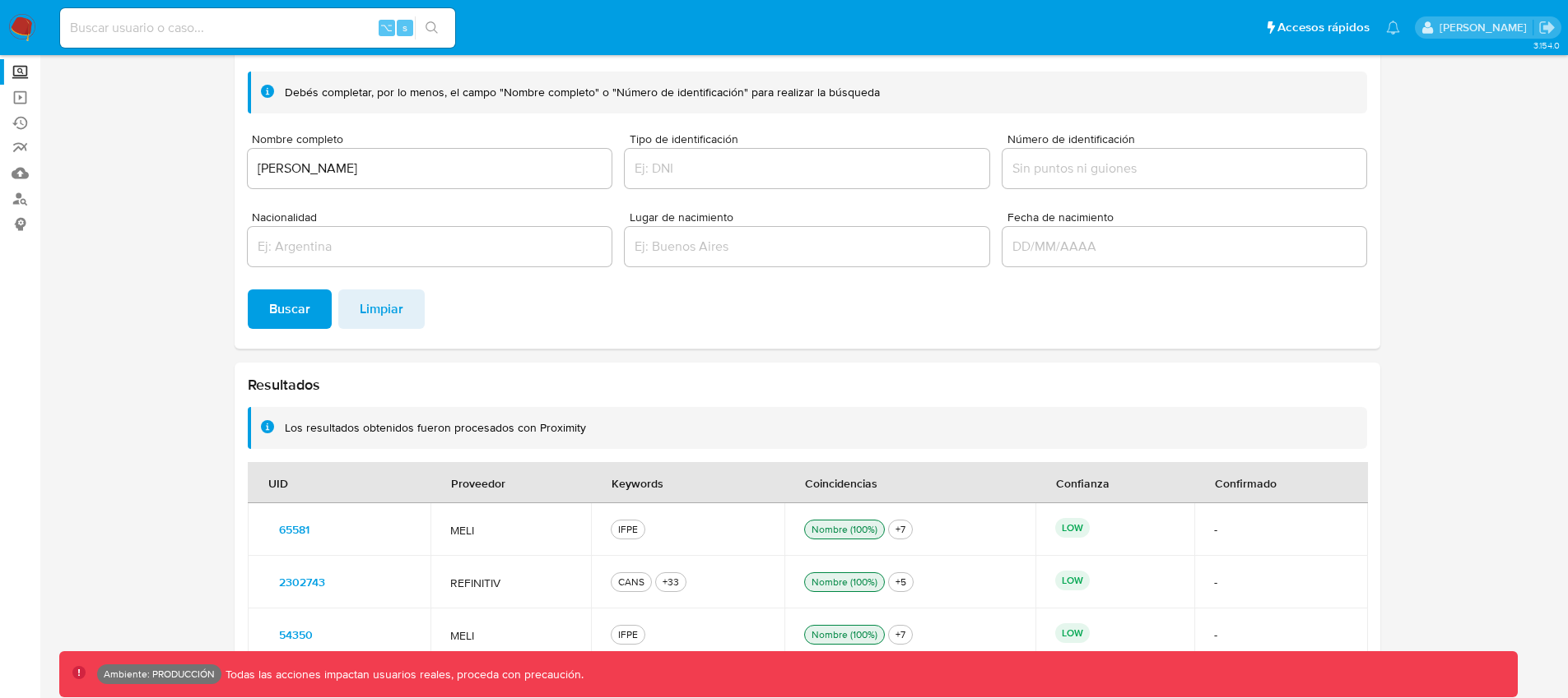
click at [304, 165] on input "[PERSON_NAME]" at bounding box center [430, 168] width 365 height 21
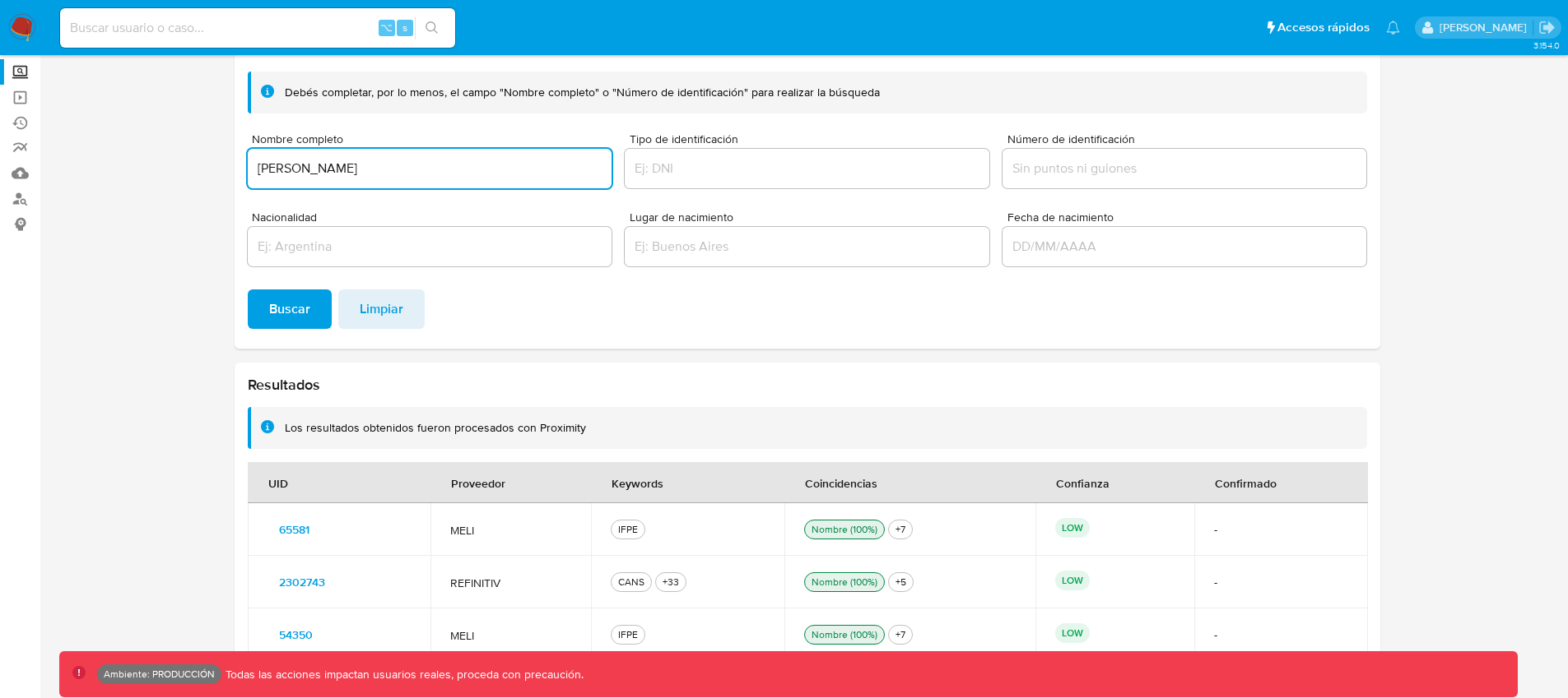
click at [304, 165] on input "[PERSON_NAME]" at bounding box center [430, 168] width 365 height 21
paste input "Cha La Bo"
click at [290, 304] on span "Buscar" at bounding box center [289, 308] width 41 height 36
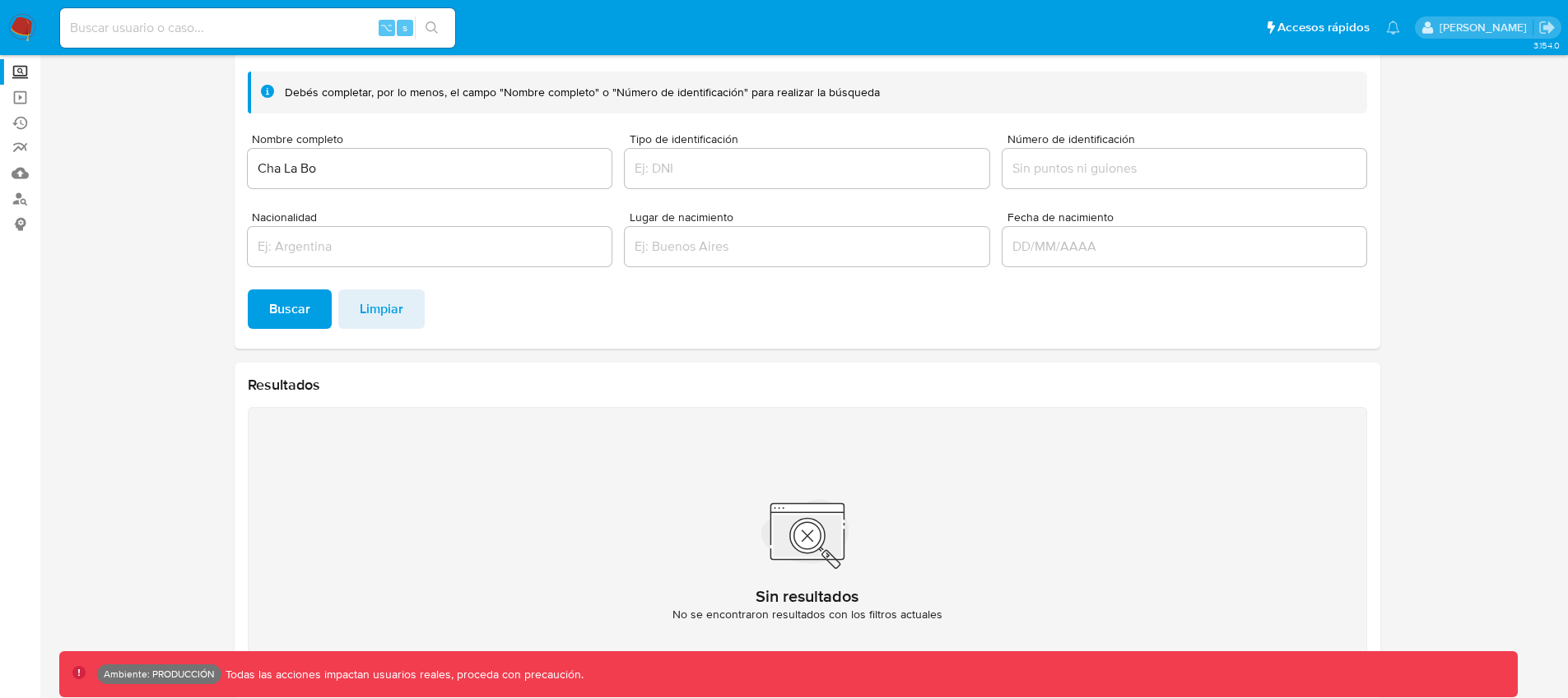
click at [346, 178] on input "Cha La Bo" at bounding box center [430, 168] width 365 height 21
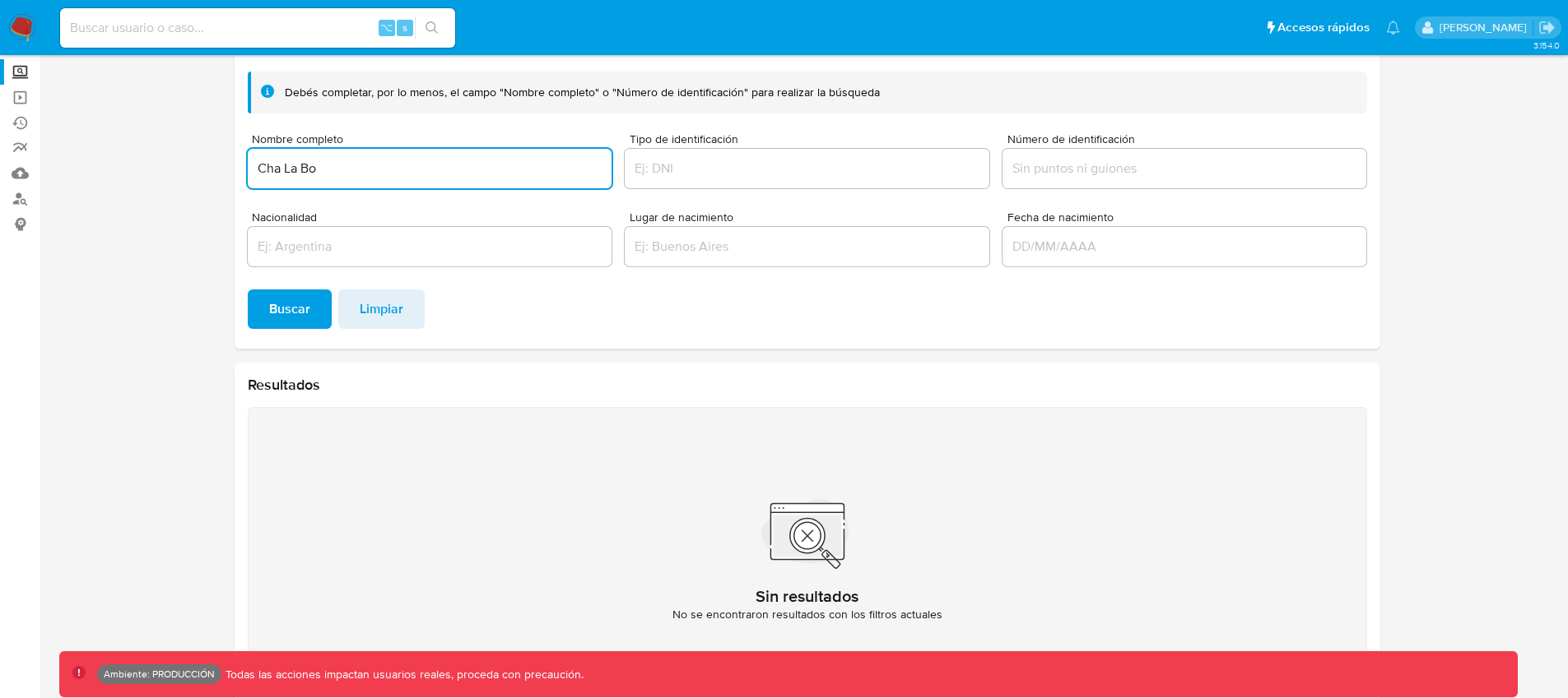
click at [346, 178] on input "Cha La Bo" at bounding box center [430, 168] width 365 height 21
click at [274, 299] on span "Buscar" at bounding box center [289, 308] width 41 height 36
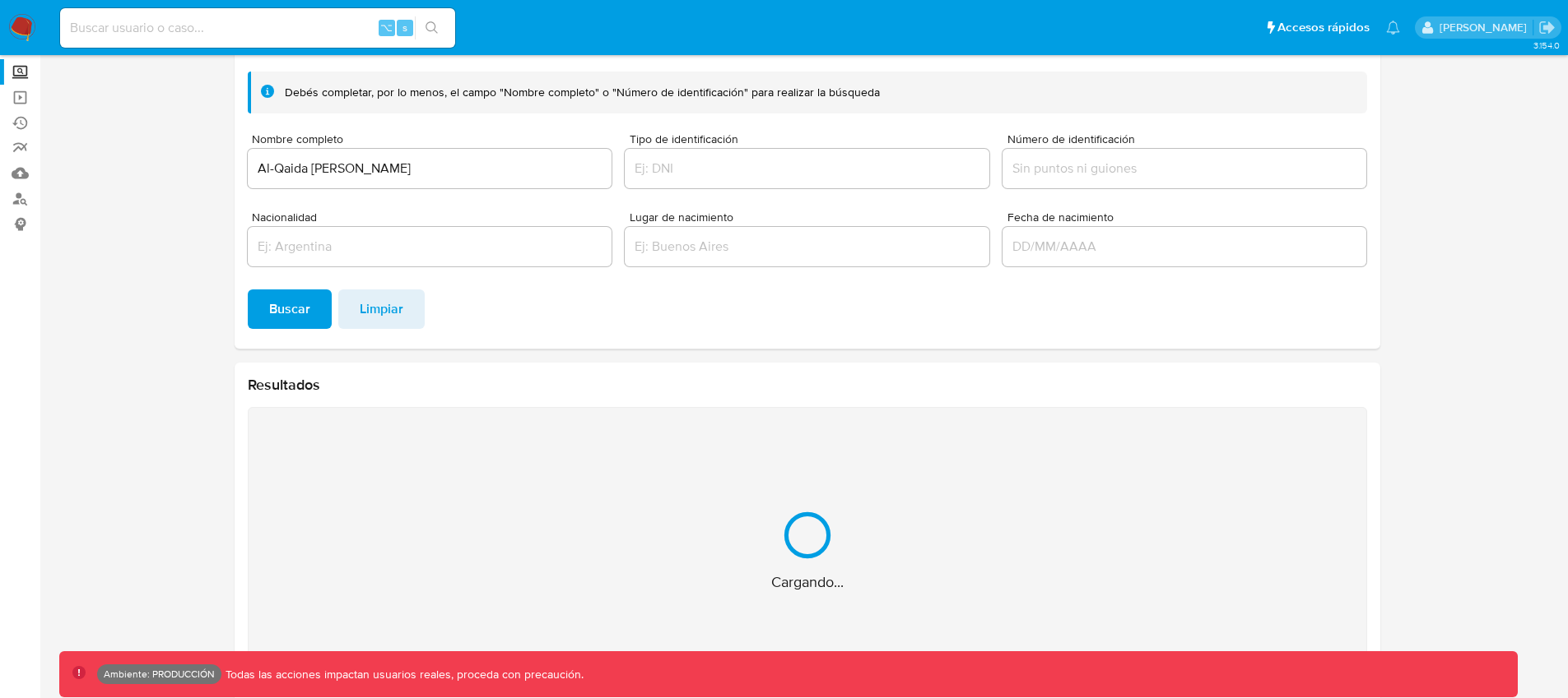
scroll to position [173, 0]
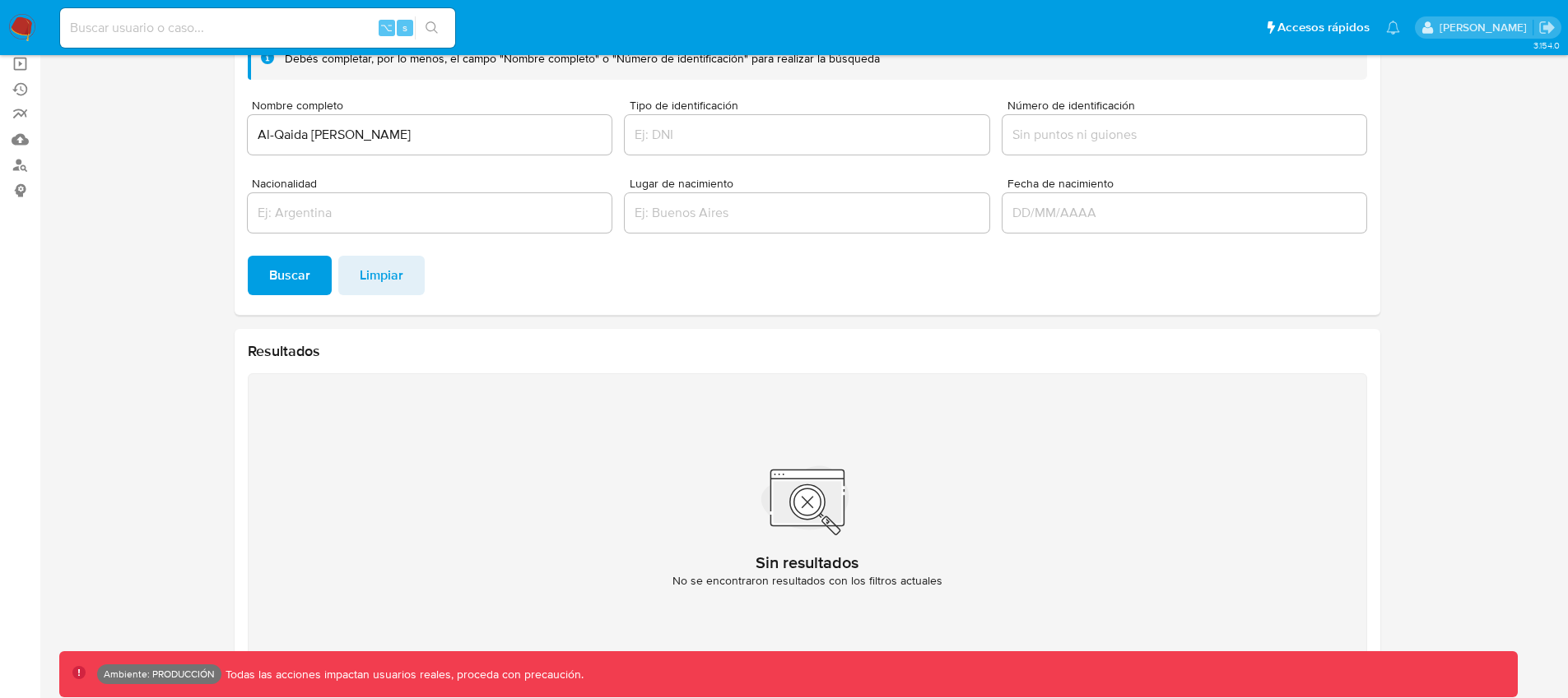
click at [272, 136] on input "Al-Qaida [PERSON_NAME]" at bounding box center [430, 134] width 365 height 21
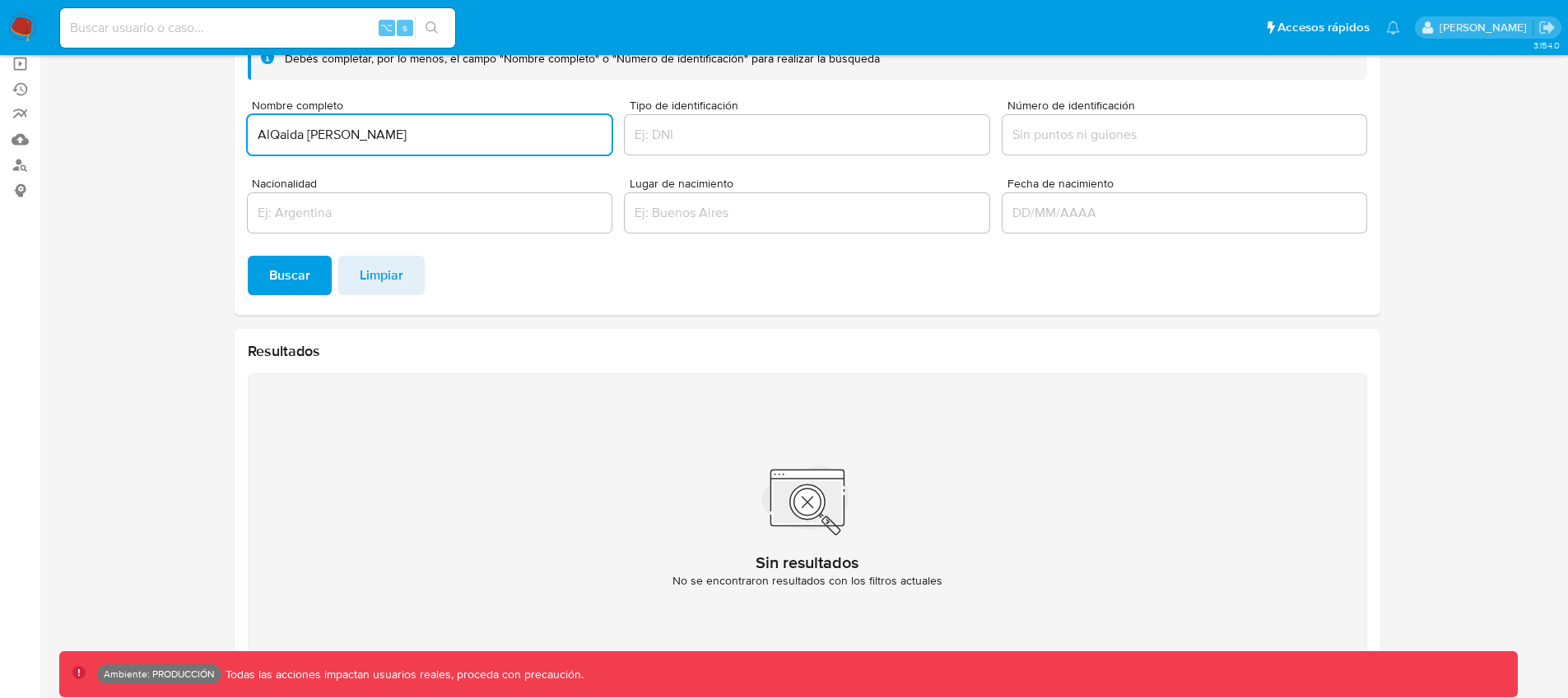
type input "AlQaida [PERSON_NAME]"
click at [300, 293] on span "Buscar" at bounding box center [289, 275] width 41 height 36
